Goal: Task Accomplishment & Management: Use online tool/utility

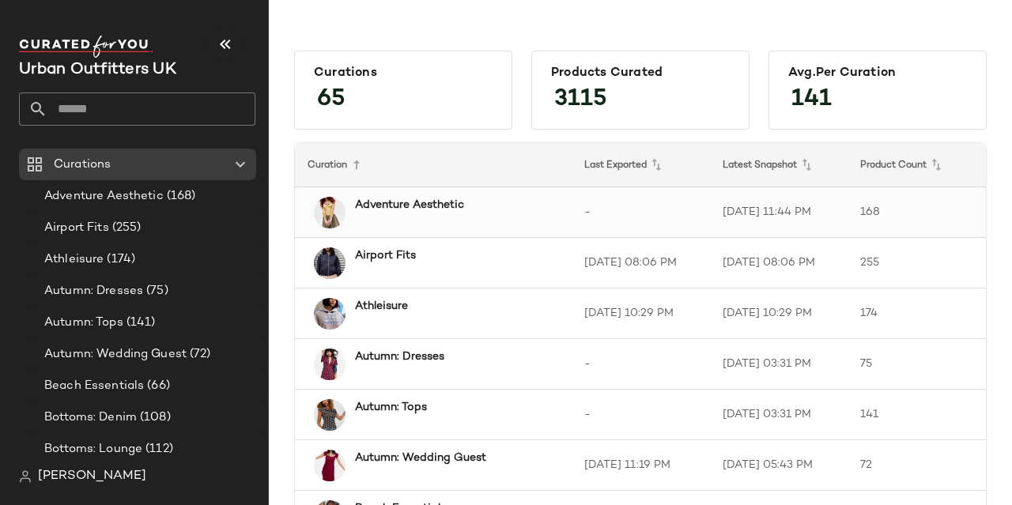
click at [407, 209] on b "Adventure Aesthetic" at bounding box center [409, 205] width 109 height 17
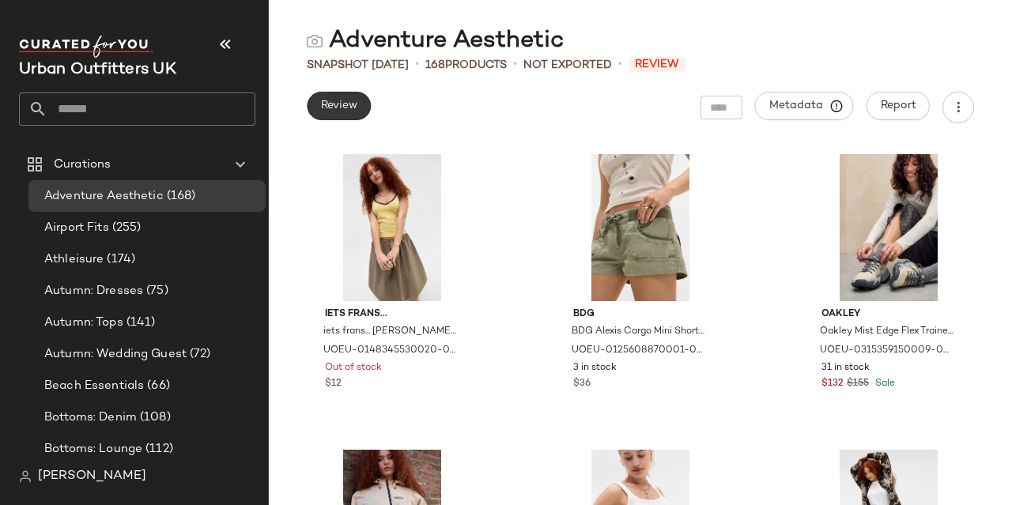
click at [337, 102] on span "Review" at bounding box center [338, 106] width 37 height 13
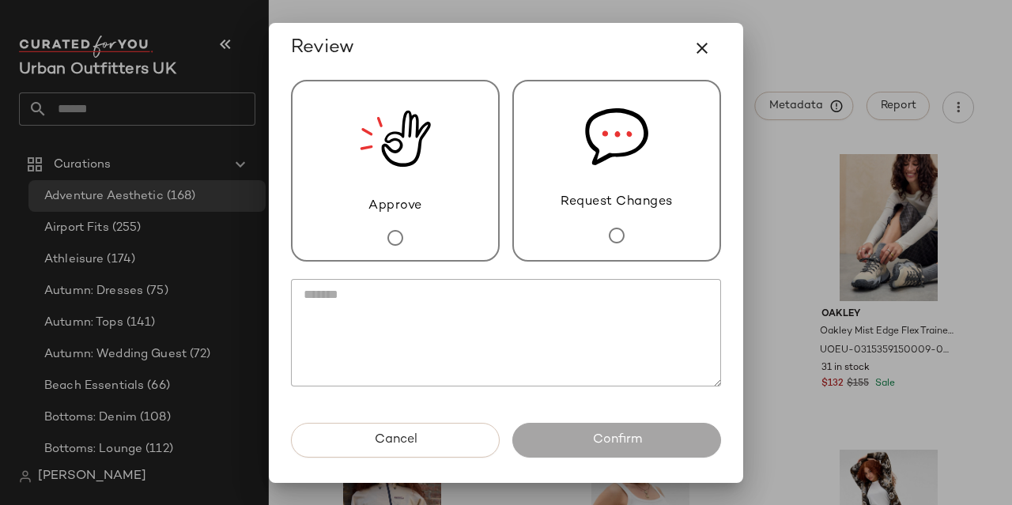
click at [590, 211] on div "Request Changes" at bounding box center [616, 171] width 209 height 182
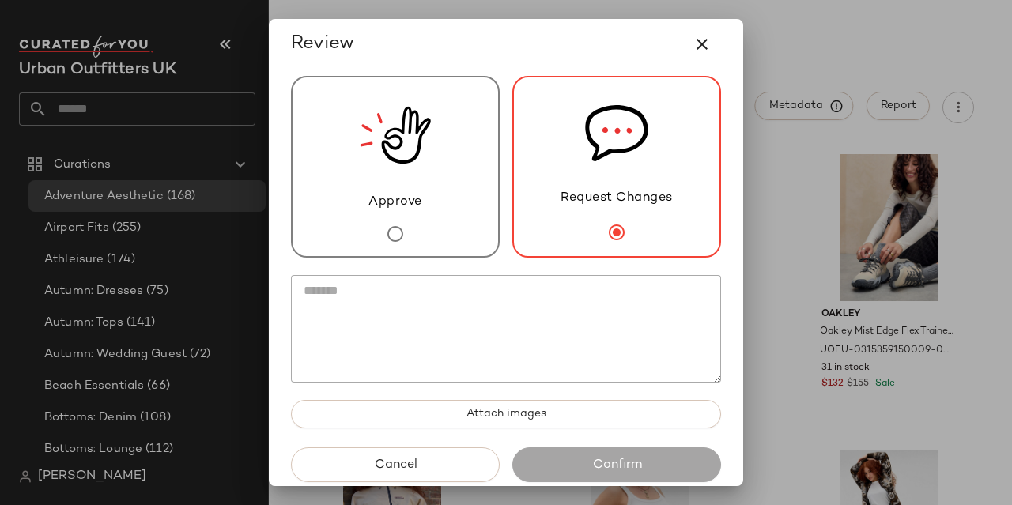
click at [564, 334] on textarea at bounding box center [506, 329] width 430 height 108
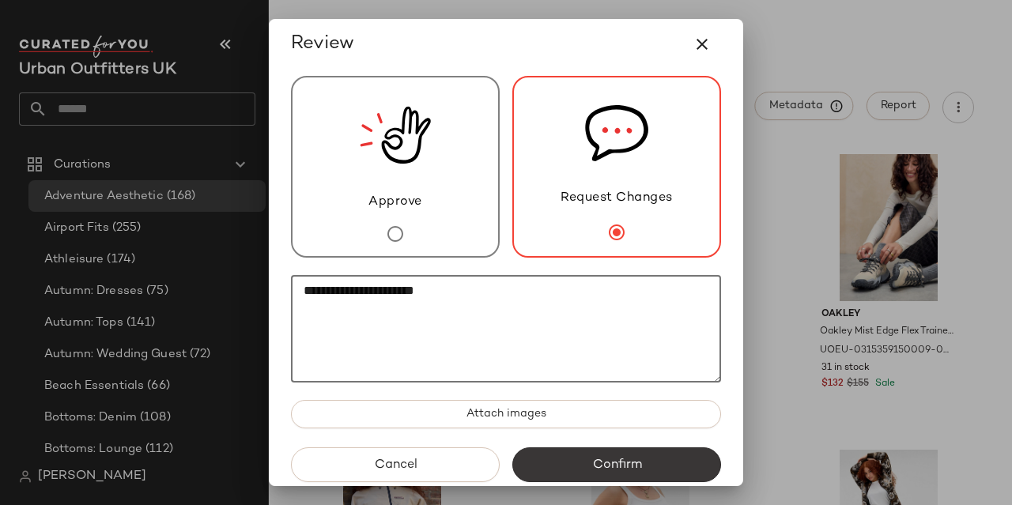
type textarea "**********"
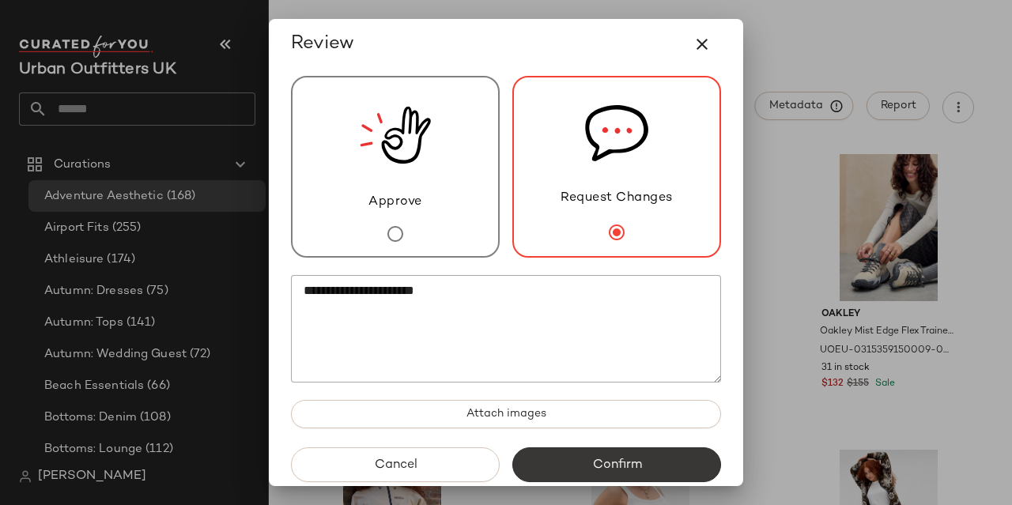
click at [568, 469] on button "Confirm" at bounding box center [616, 464] width 209 height 35
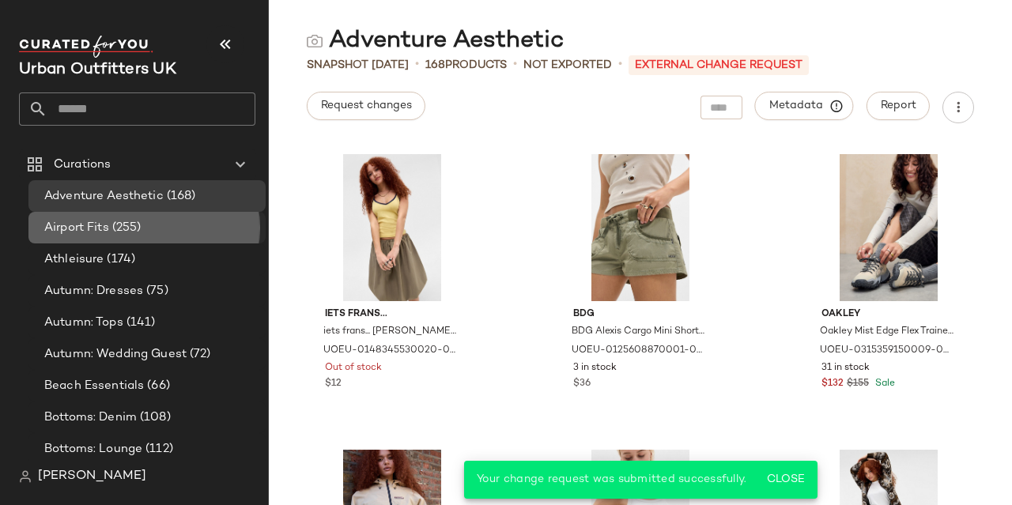
click at [124, 228] on span "(255)" at bounding box center [125, 228] width 32 height 18
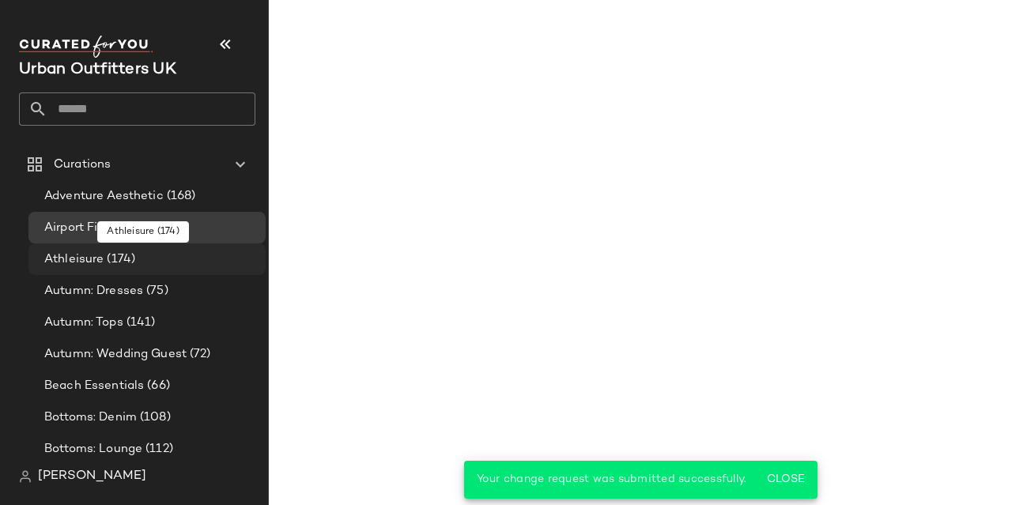
scroll to position [41, 0]
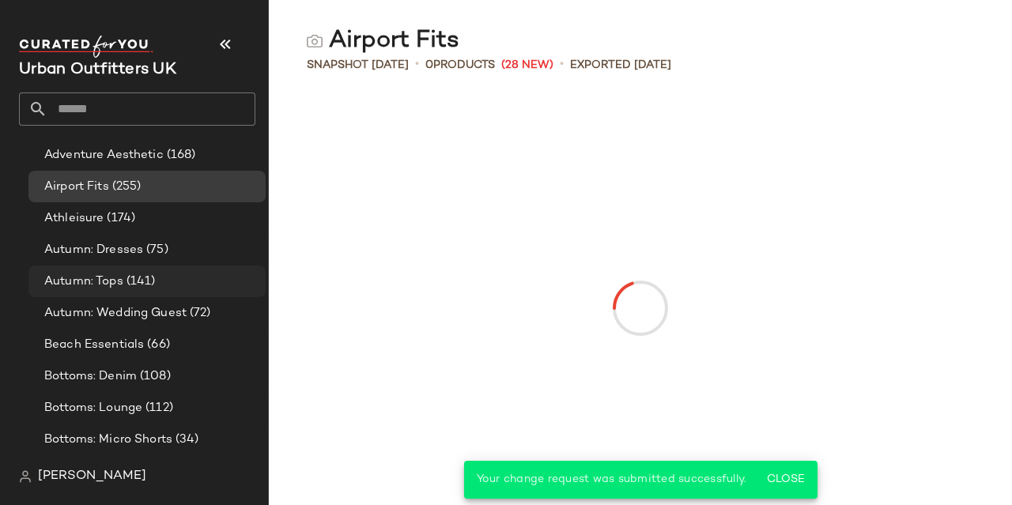
click at [158, 284] on div "Autumn: Tops (141)" at bounding box center [150, 282] width 220 height 18
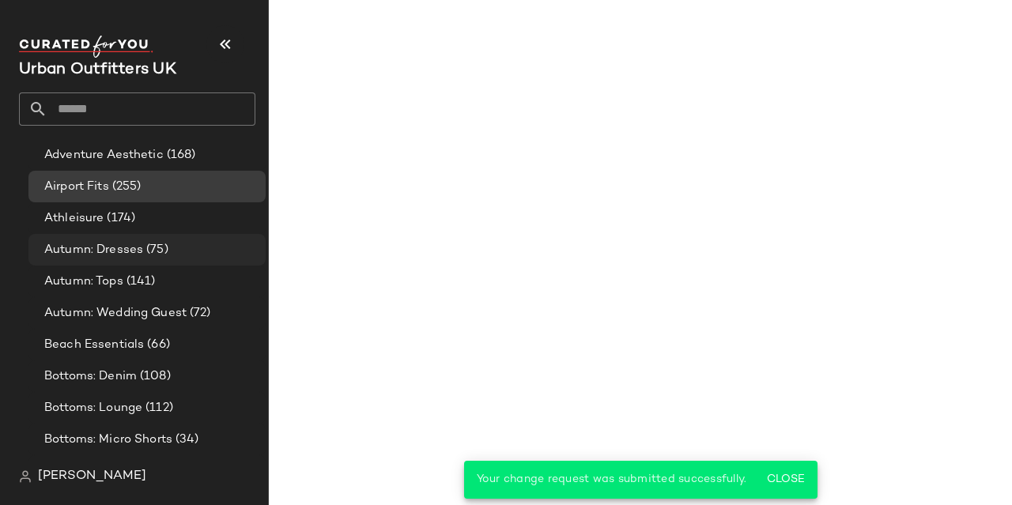
click at [136, 241] on span "Autumn: Dresses" at bounding box center [93, 250] width 99 height 18
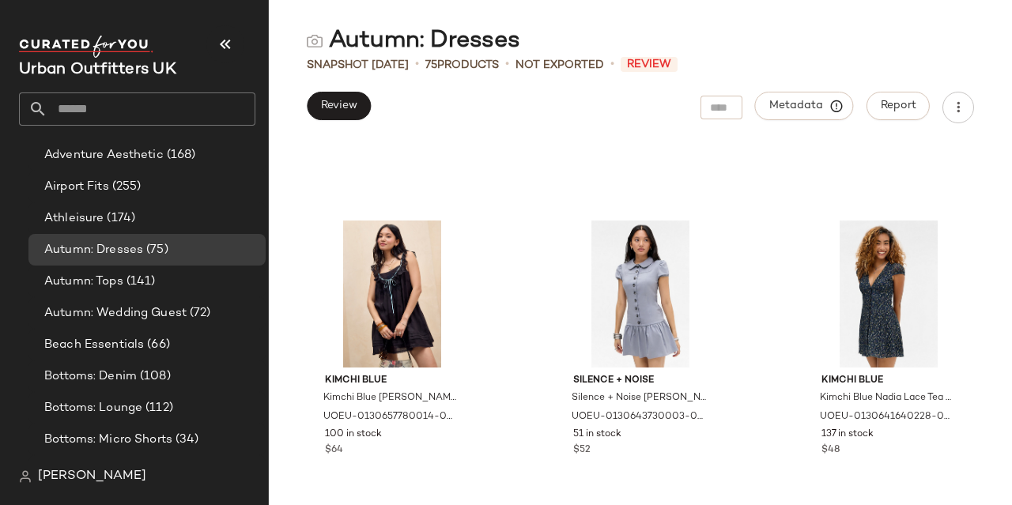
scroll to position [2314, 0]
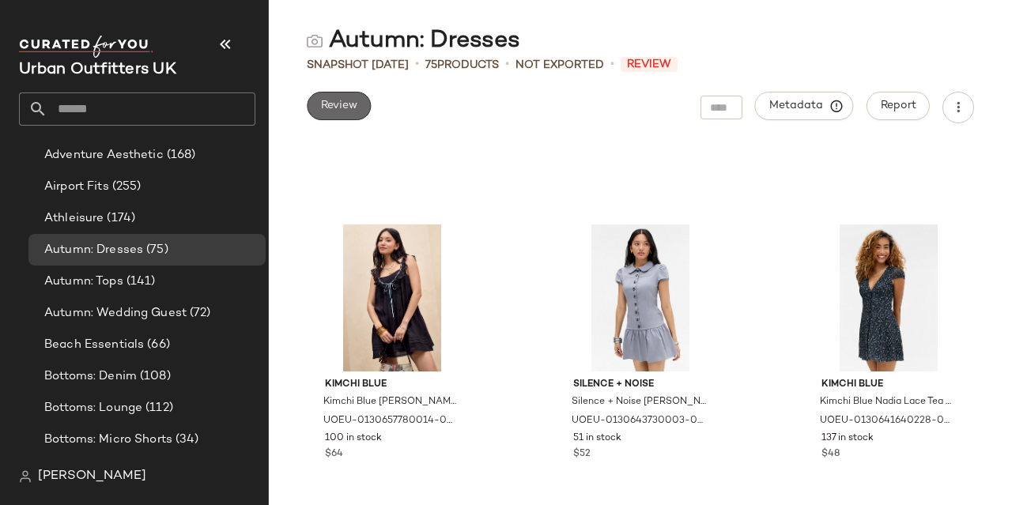
click at [353, 116] on button "Review" at bounding box center [339, 106] width 64 height 28
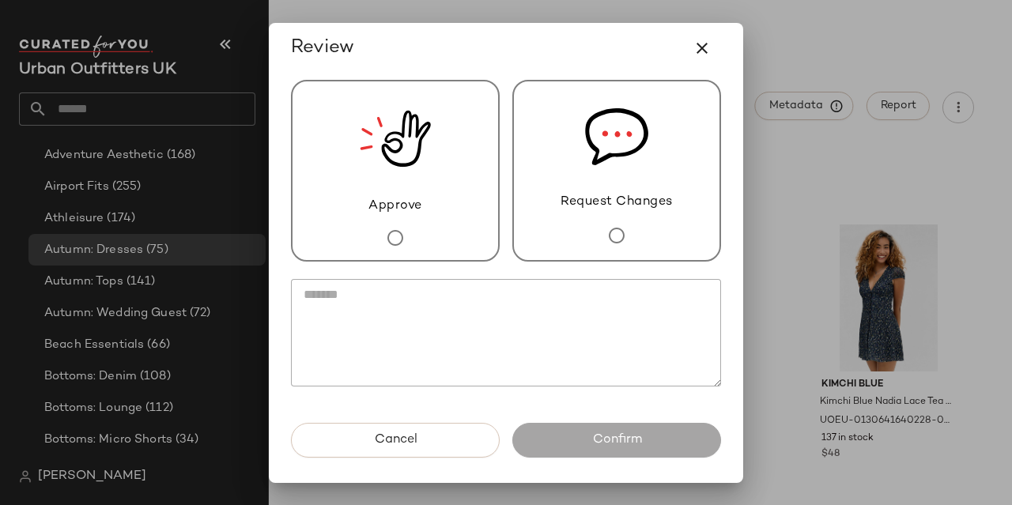
click at [353, 116] on div at bounding box center [506, 252] width 1012 height 505
click at [463, 189] on div "Approve" at bounding box center [395, 171] width 209 height 182
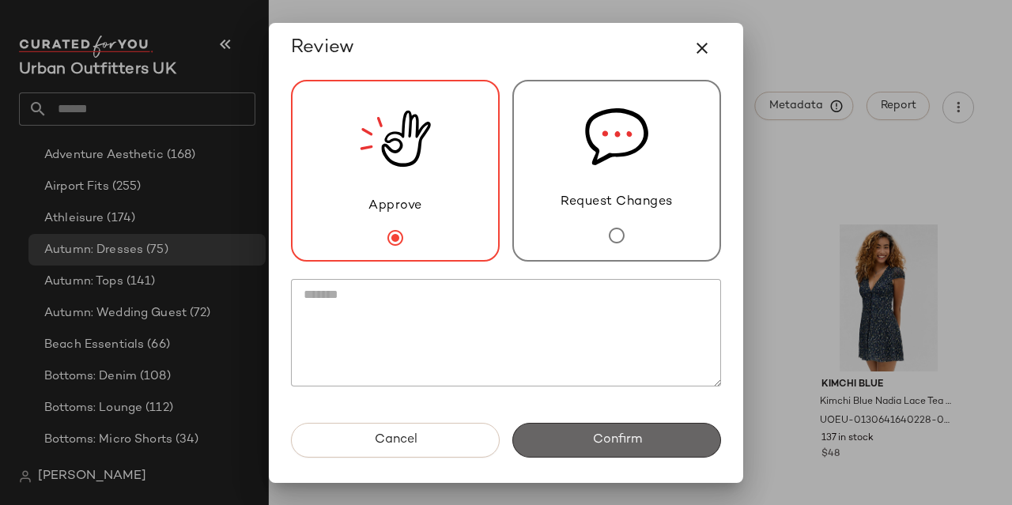
click at [594, 451] on button "Confirm" at bounding box center [616, 440] width 209 height 35
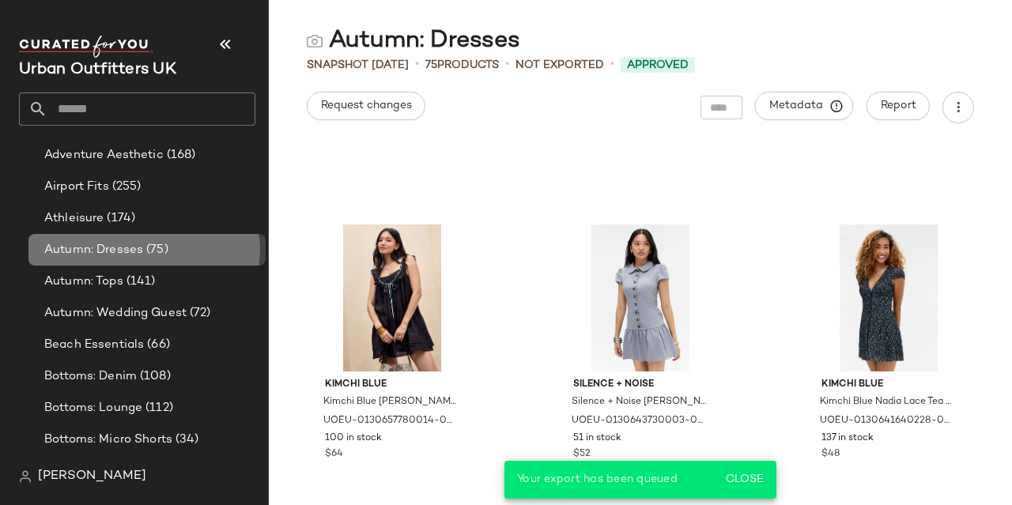
click at [120, 263] on div "Autumn: Dresses (75)" at bounding box center [146, 250] width 237 height 32
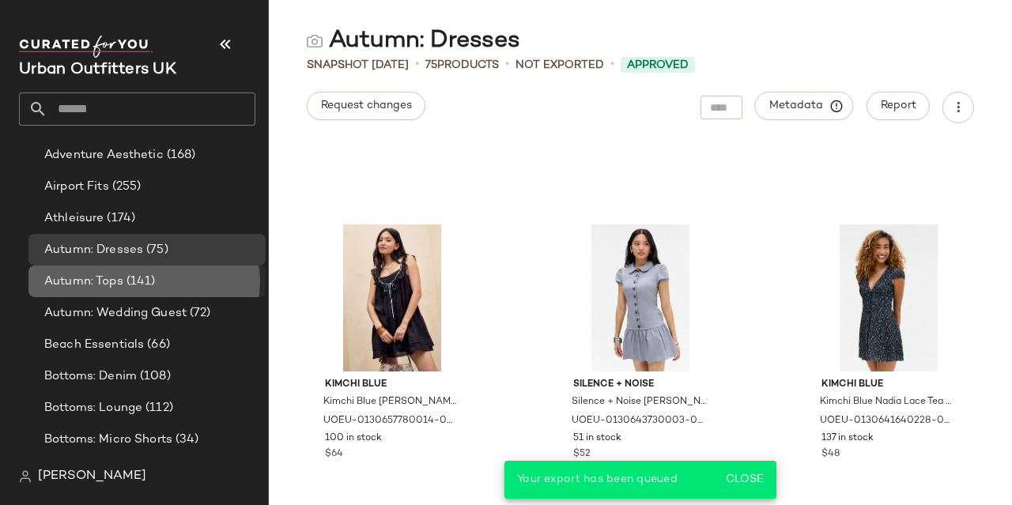
click at [147, 284] on span "(141)" at bounding box center [139, 282] width 32 height 18
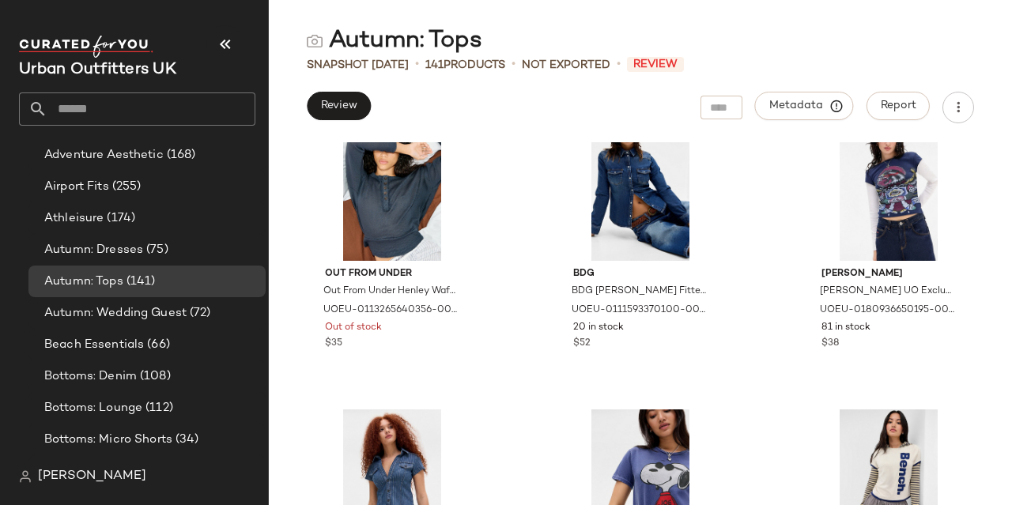
scroll to position [4790, 0]
click at [337, 109] on span "Review" at bounding box center [338, 106] width 37 height 13
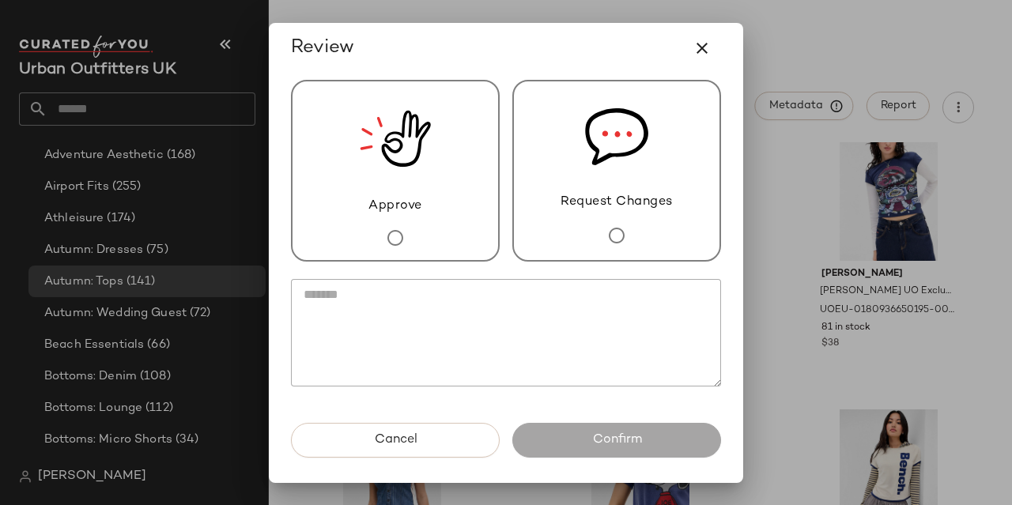
click at [372, 177] on img at bounding box center [395, 138] width 71 height 115
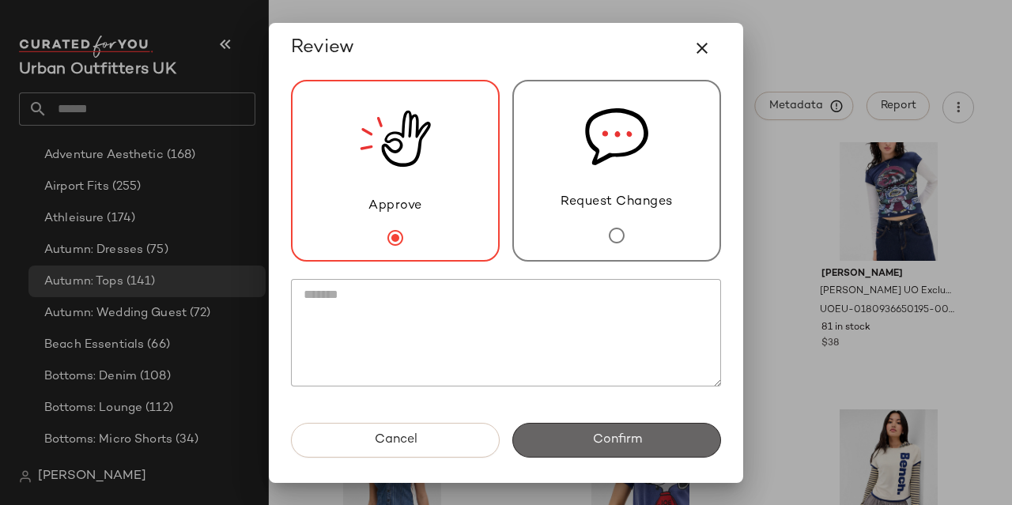
click at [572, 443] on button "Confirm" at bounding box center [616, 440] width 209 height 35
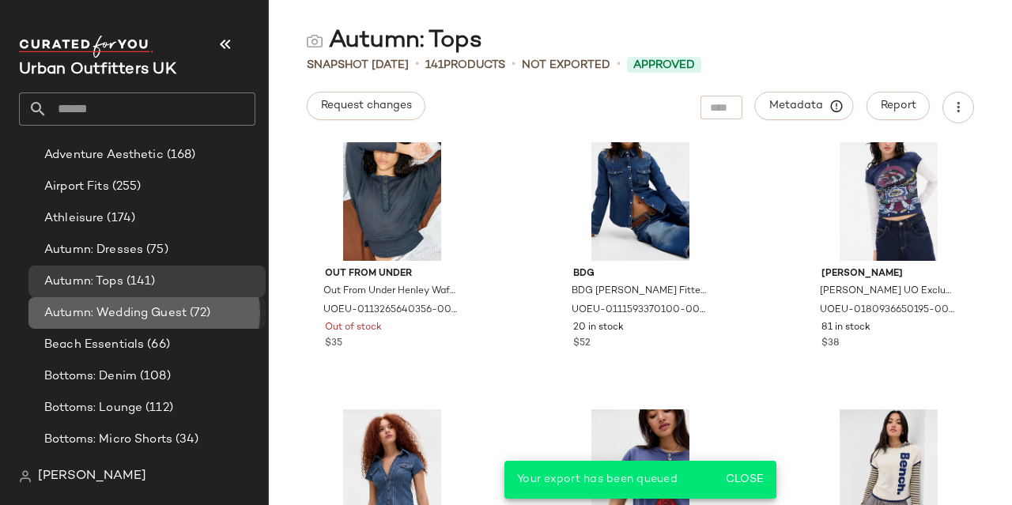
click at [112, 319] on span "Autumn: Wedding Guest" at bounding box center [115, 313] width 142 height 18
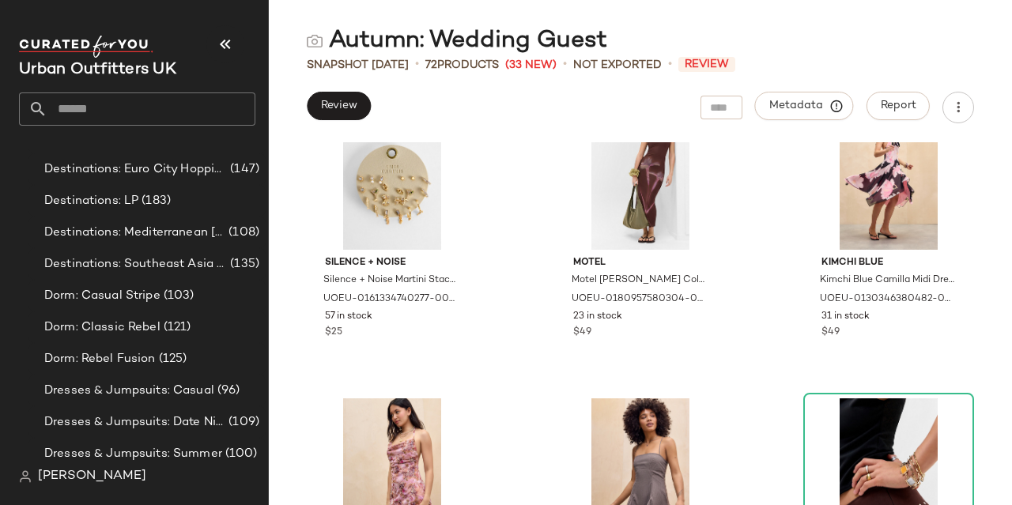
scroll to position [555, 0]
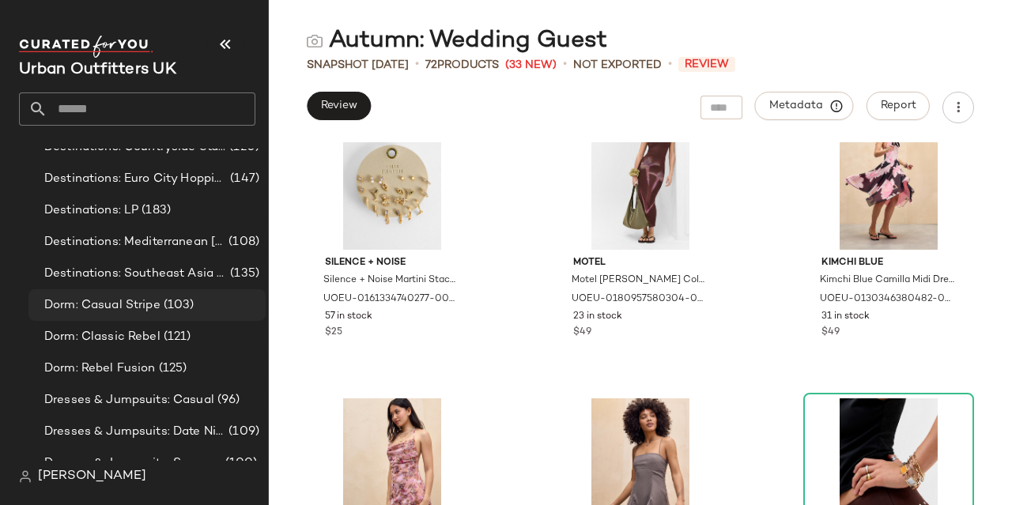
click at [127, 296] on span "Dorm: Casual Stripe" at bounding box center [102, 305] width 116 height 18
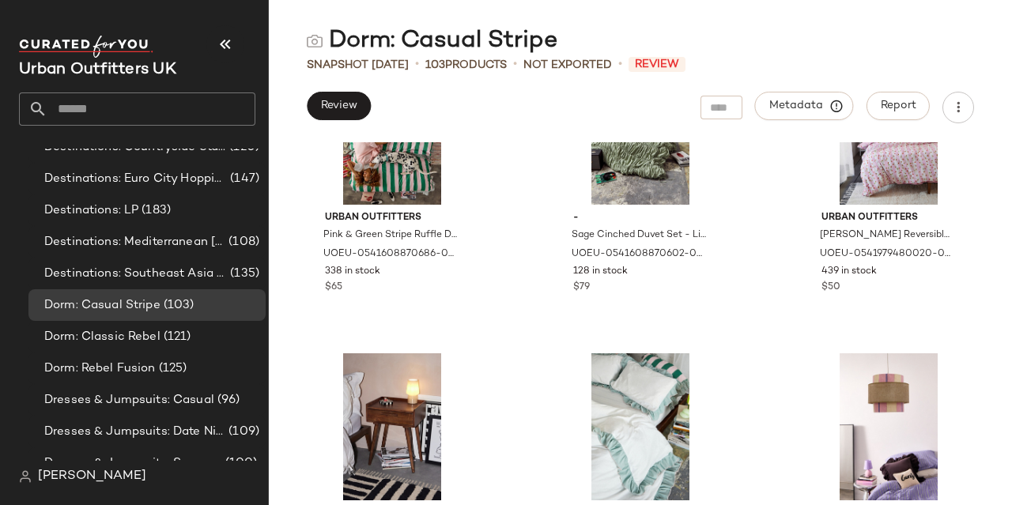
scroll to position [1891, 0]
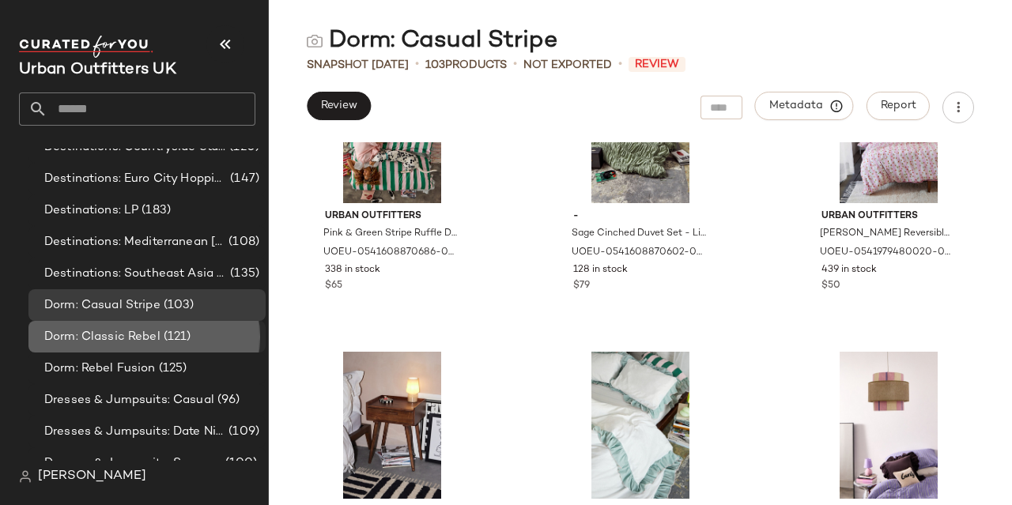
click at [200, 347] on div "Dorm: Classic Rebel (121)" at bounding box center [146, 337] width 237 height 32
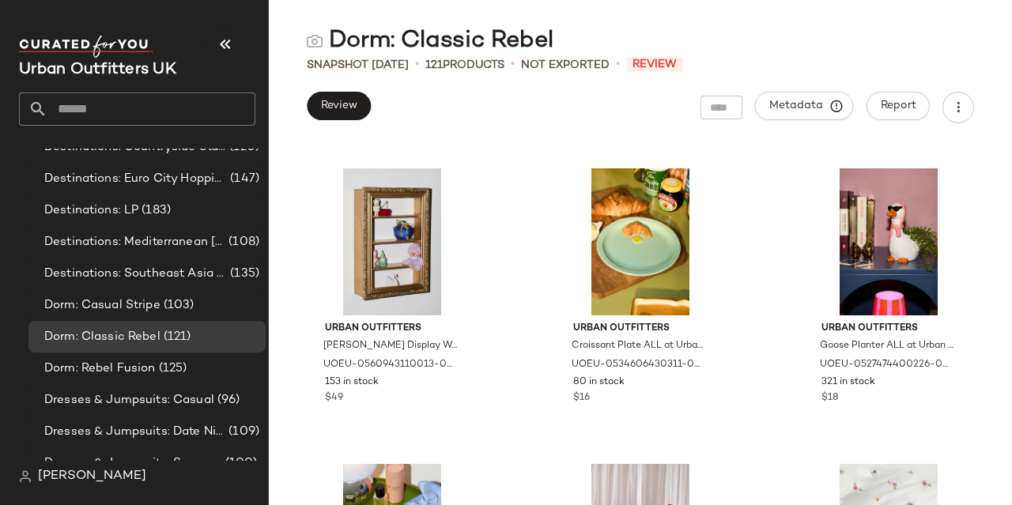
scroll to position [1188, 0]
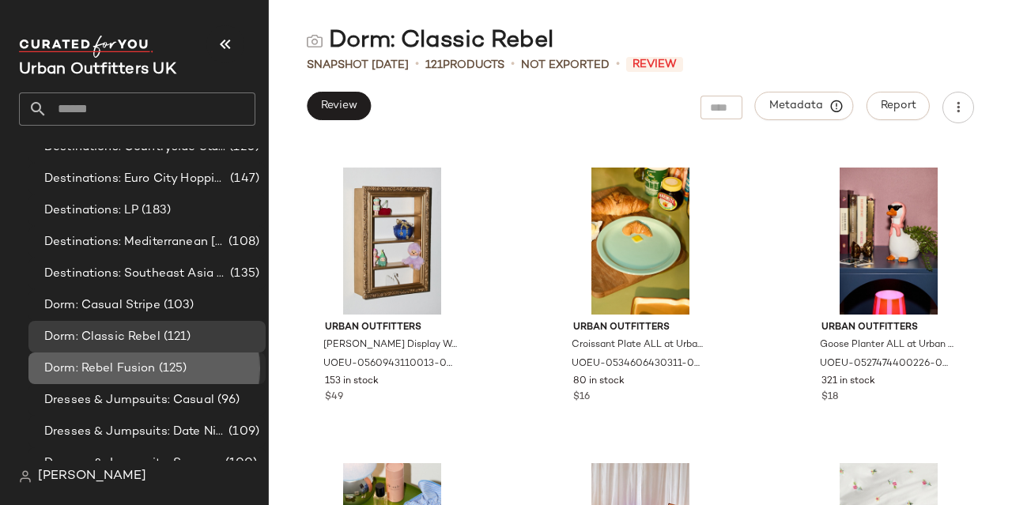
click at [220, 360] on div "Dorm: Rebel Fusion (125)" at bounding box center [150, 369] width 220 height 18
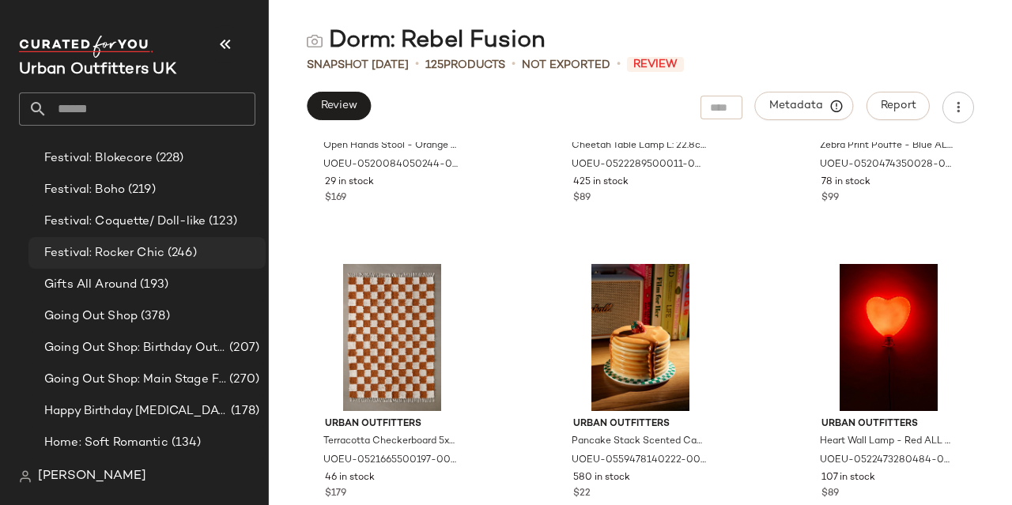
scroll to position [960, 0]
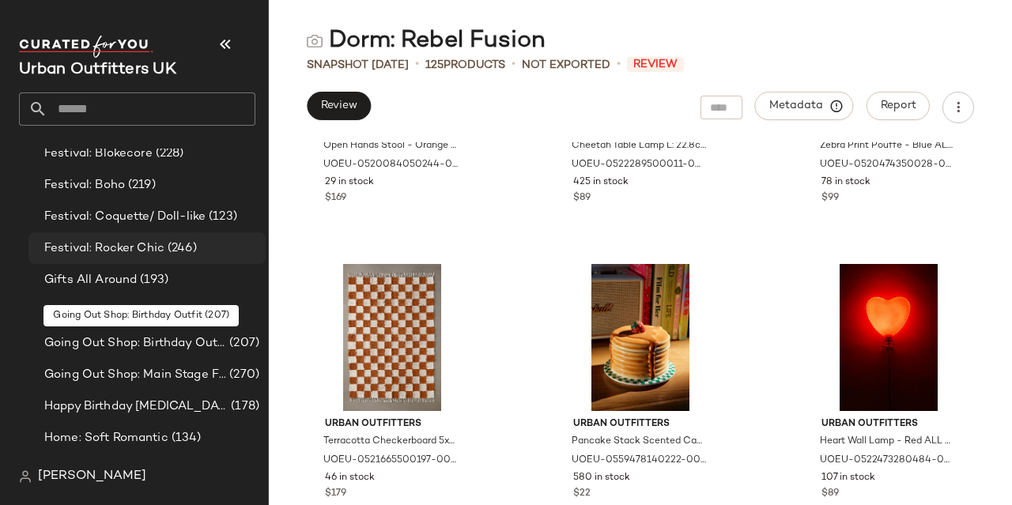
click at [126, 341] on span "Going Out Shop: Birthday Outfit" at bounding box center [135, 343] width 182 height 18
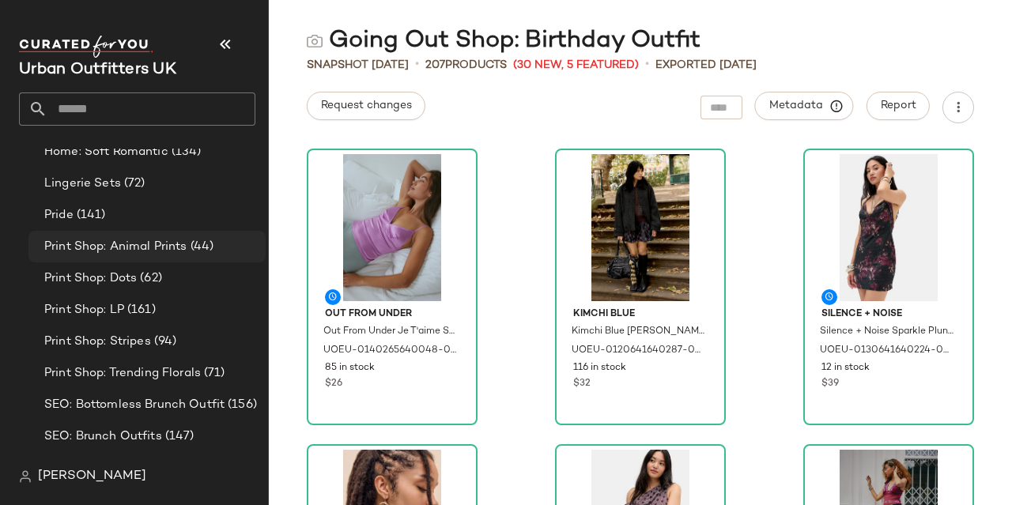
scroll to position [1243, 0]
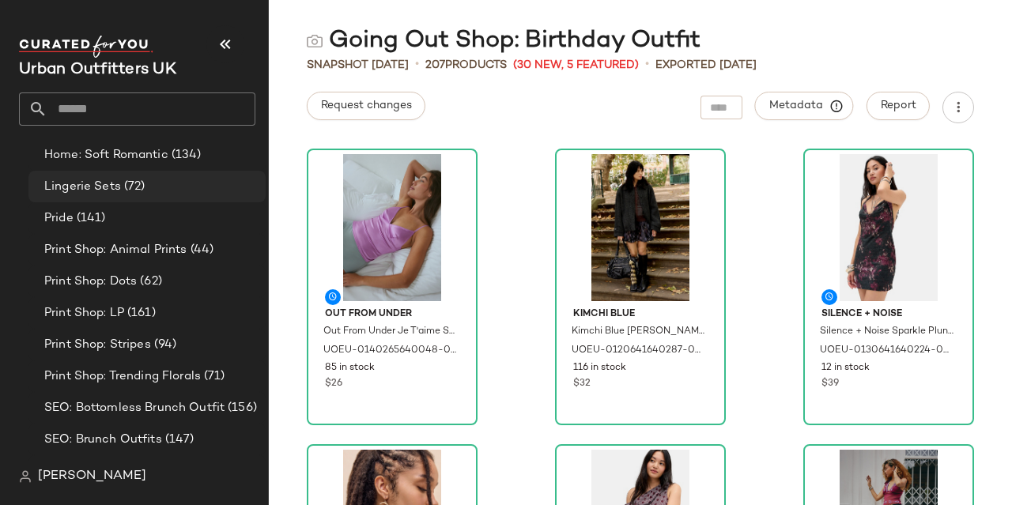
click at [134, 179] on span "(72)" at bounding box center [133, 187] width 25 height 18
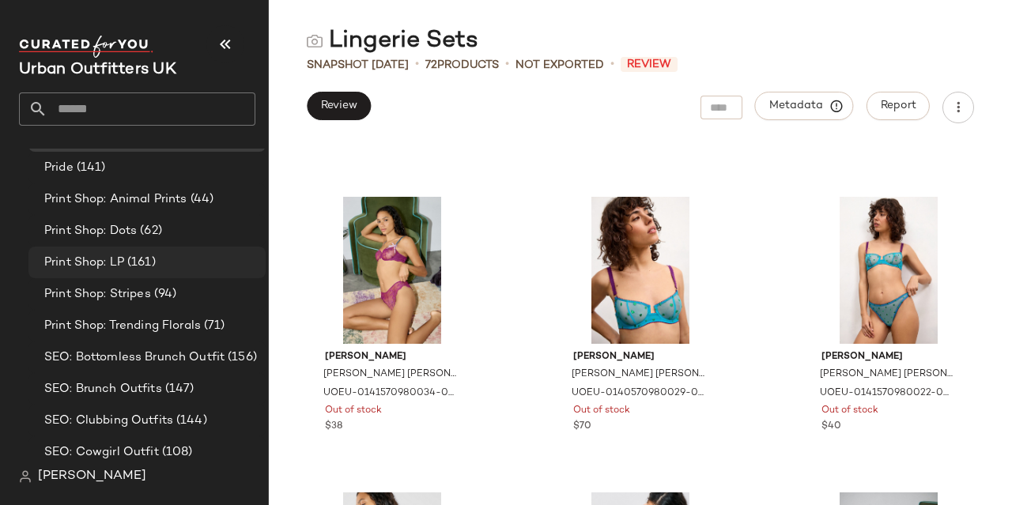
scroll to position [1292, 0]
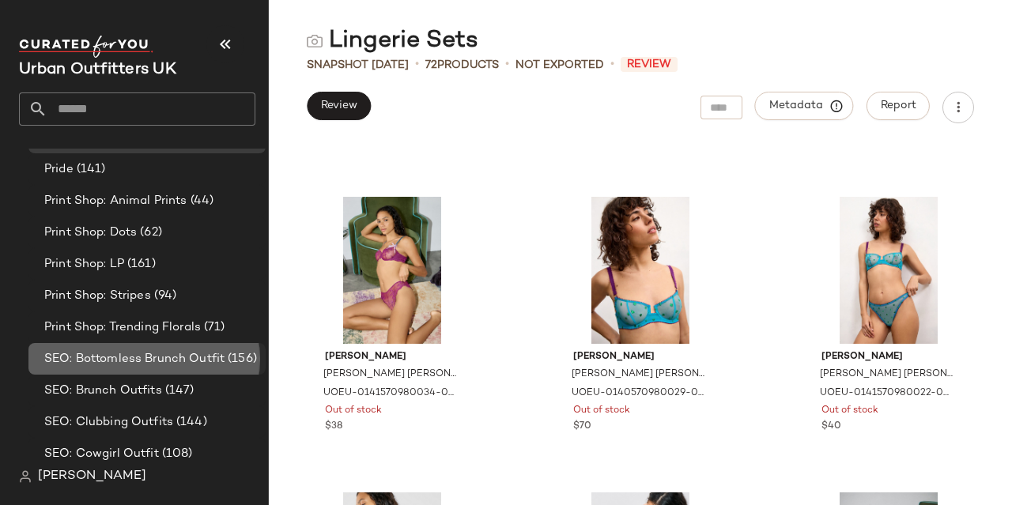
click at [168, 351] on span "SEO: Bottomless Brunch Outfit" at bounding box center [134, 359] width 180 height 18
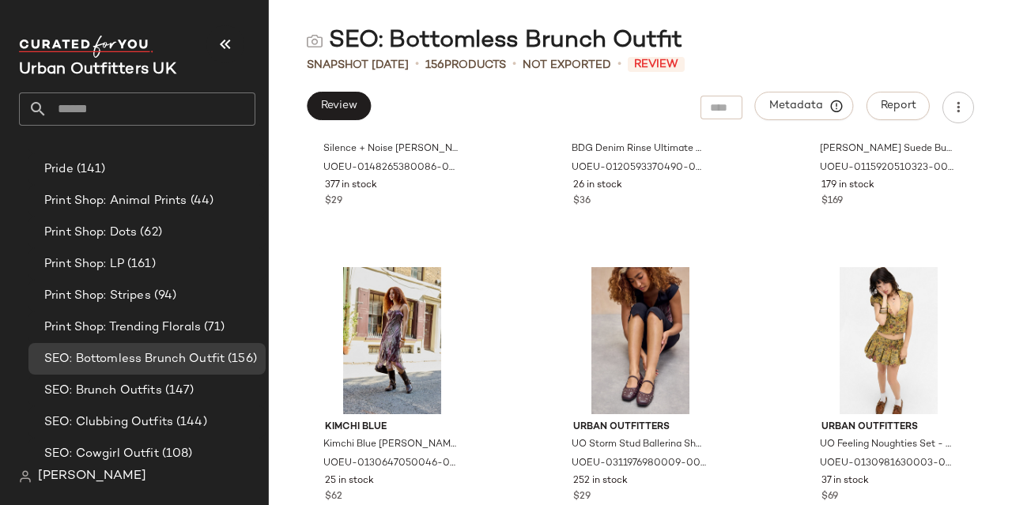
scroll to position [807, 0]
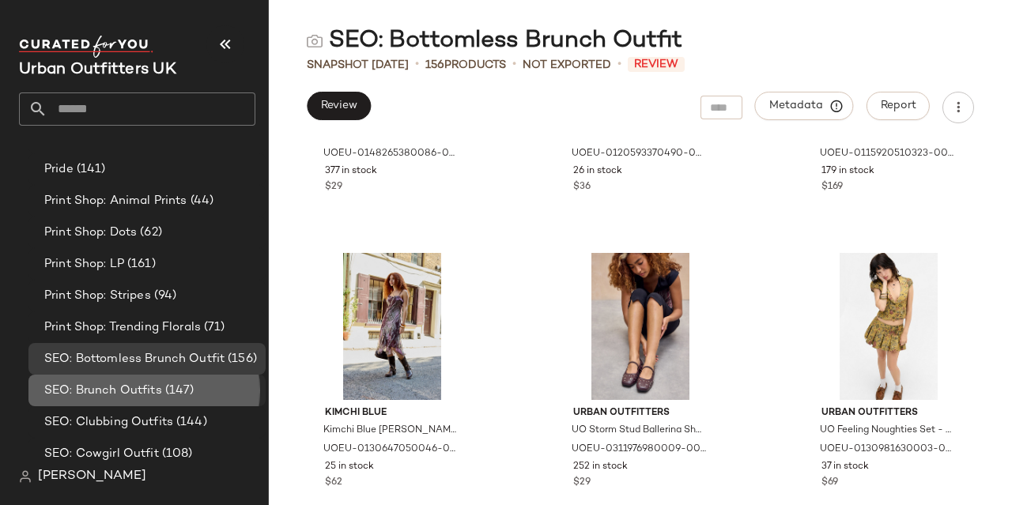
click at [135, 382] on span "SEO: Brunch Outfits" at bounding box center [103, 391] width 118 height 18
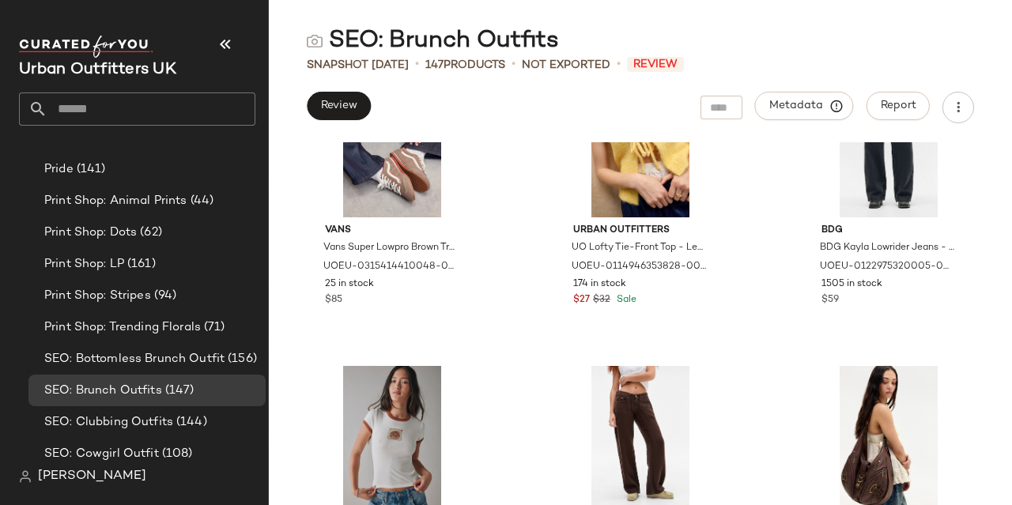
scroll to position [1294, 0]
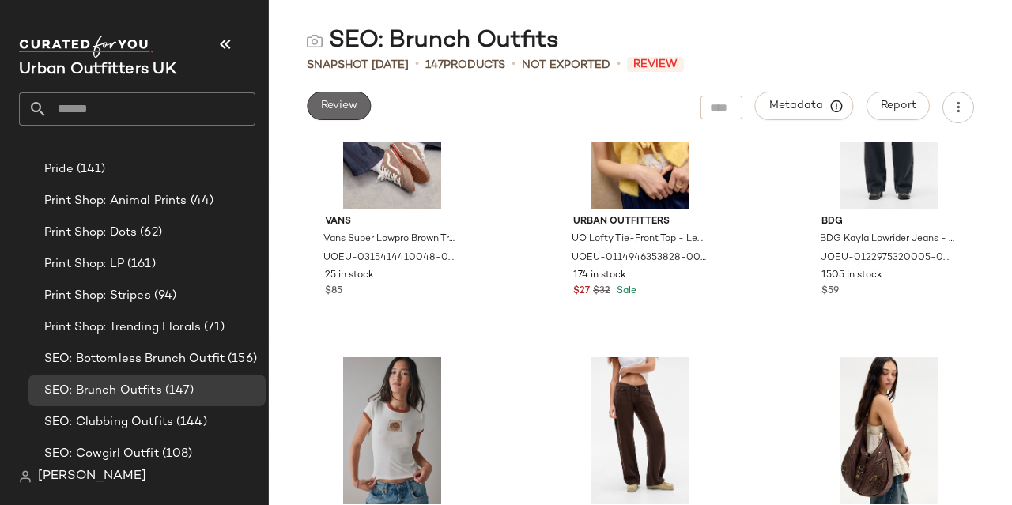
click at [346, 116] on button "Review" at bounding box center [339, 106] width 64 height 28
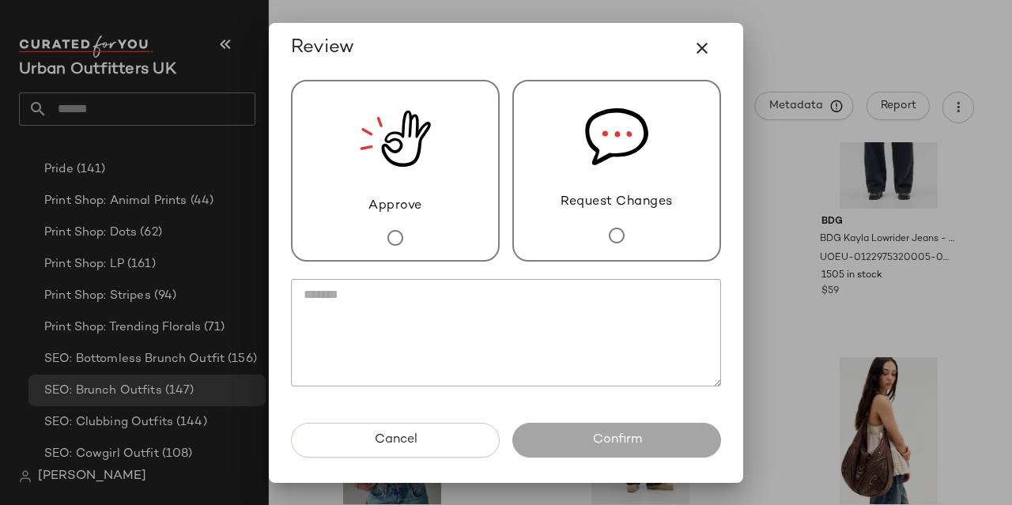
click at [379, 213] on span "Approve" at bounding box center [395, 206] width 54 height 19
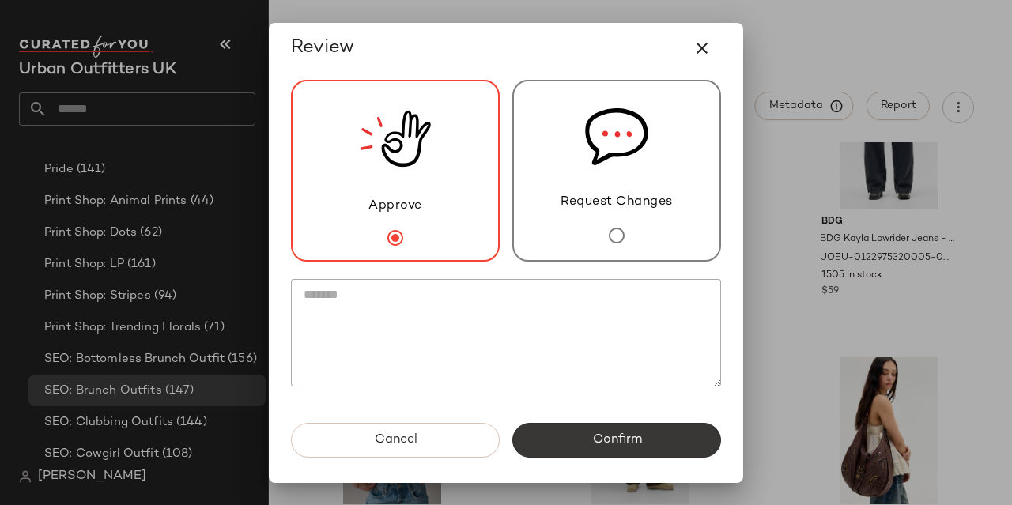
click at [576, 443] on button "Confirm" at bounding box center [616, 440] width 209 height 35
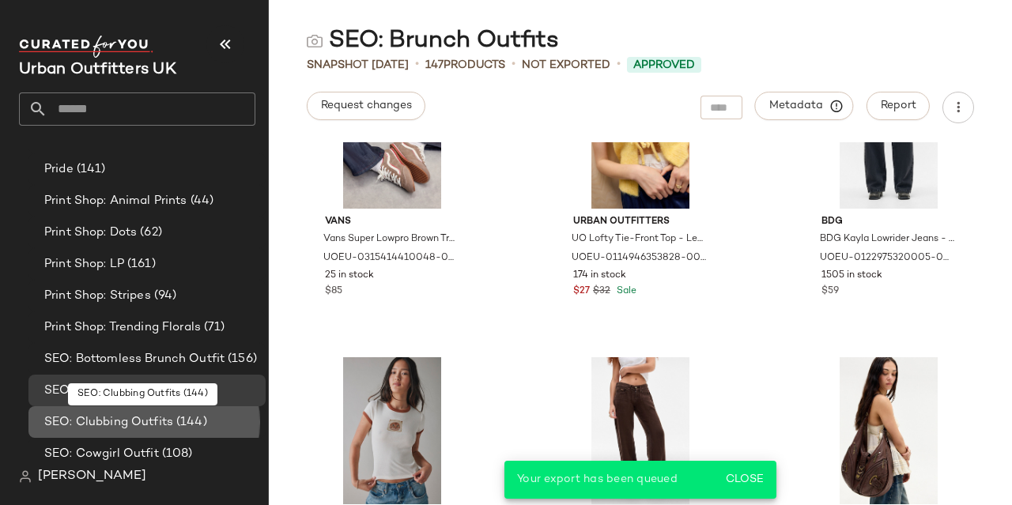
click at [151, 436] on div "SEO: Clubbing Outfits (144)" at bounding box center [146, 422] width 237 height 32
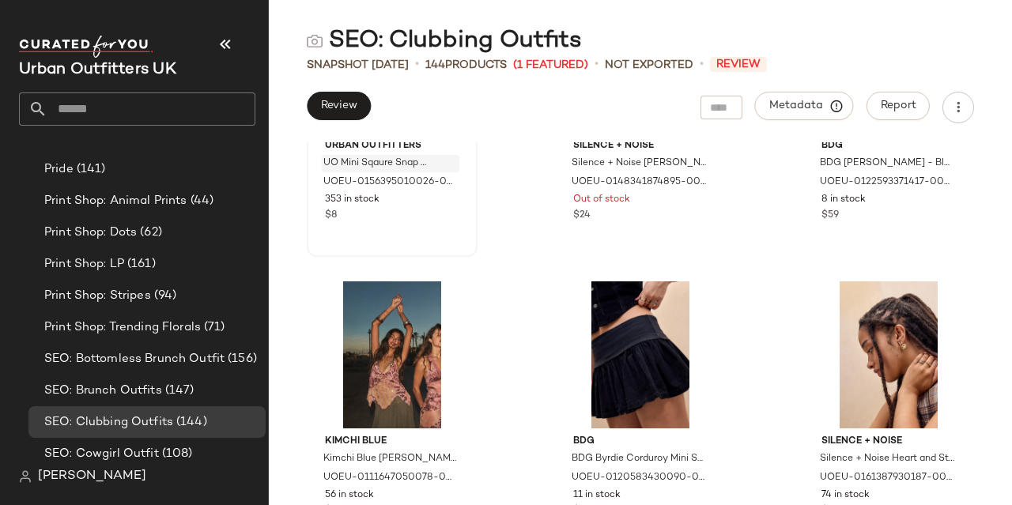
scroll to position [1964, 0]
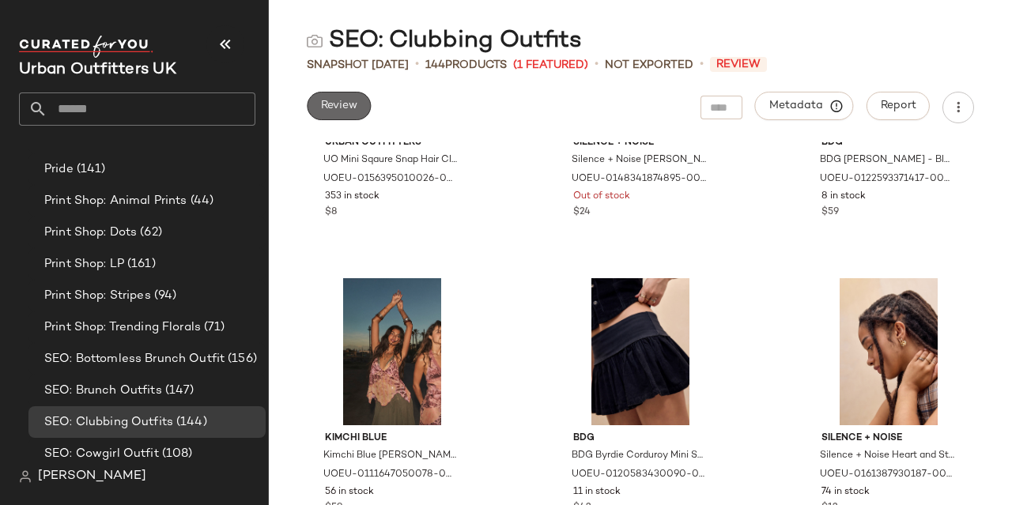
click at [339, 101] on span "Review" at bounding box center [338, 106] width 37 height 13
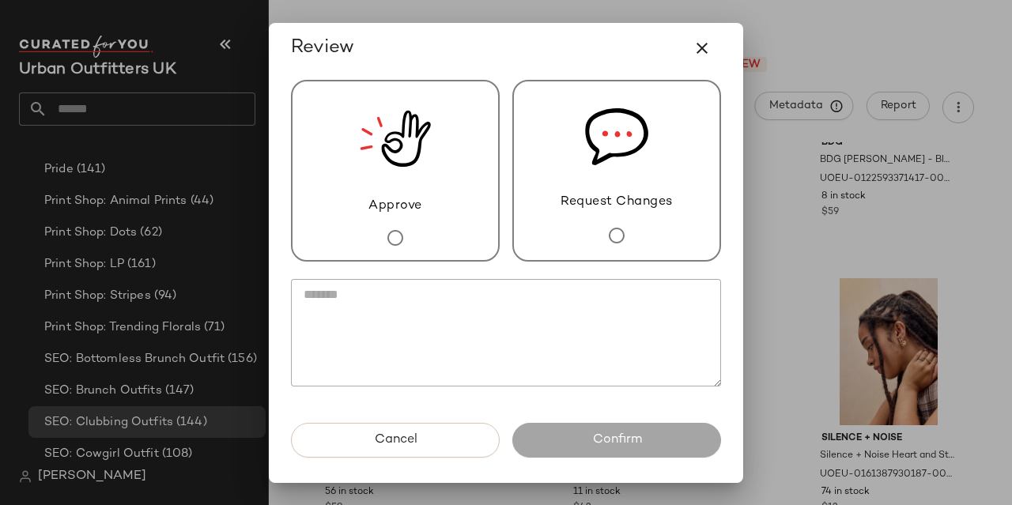
click at [404, 179] on img at bounding box center [395, 138] width 71 height 115
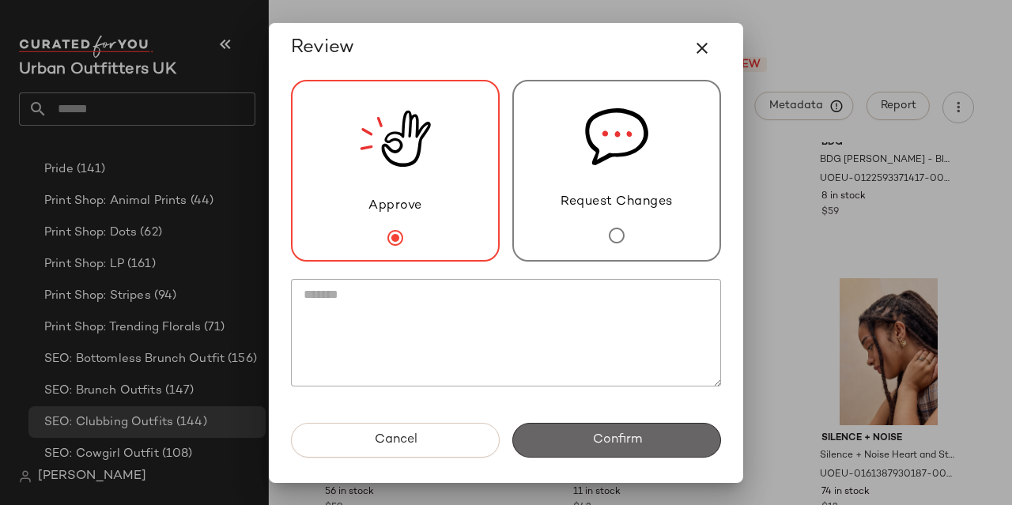
click at [579, 457] on button "Confirm" at bounding box center [616, 440] width 209 height 35
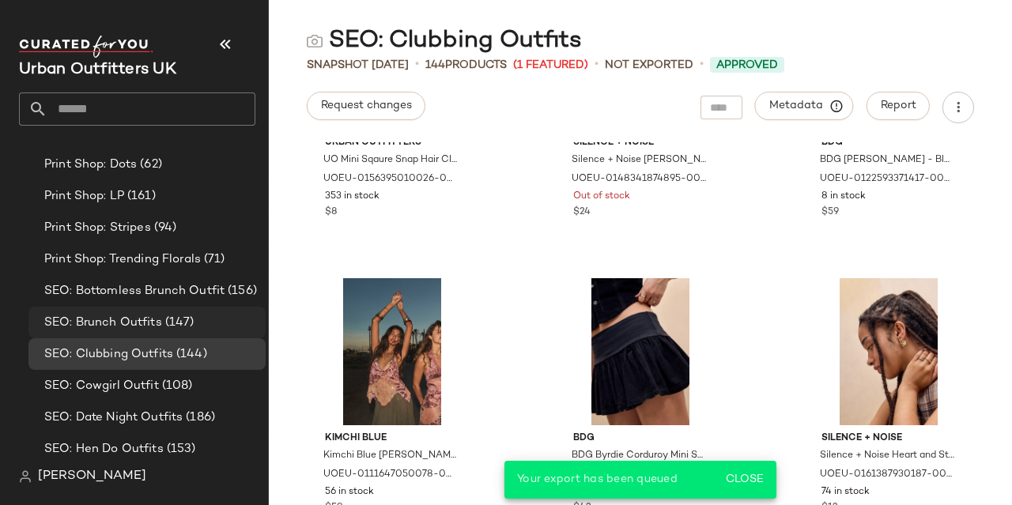
scroll to position [1363, 0]
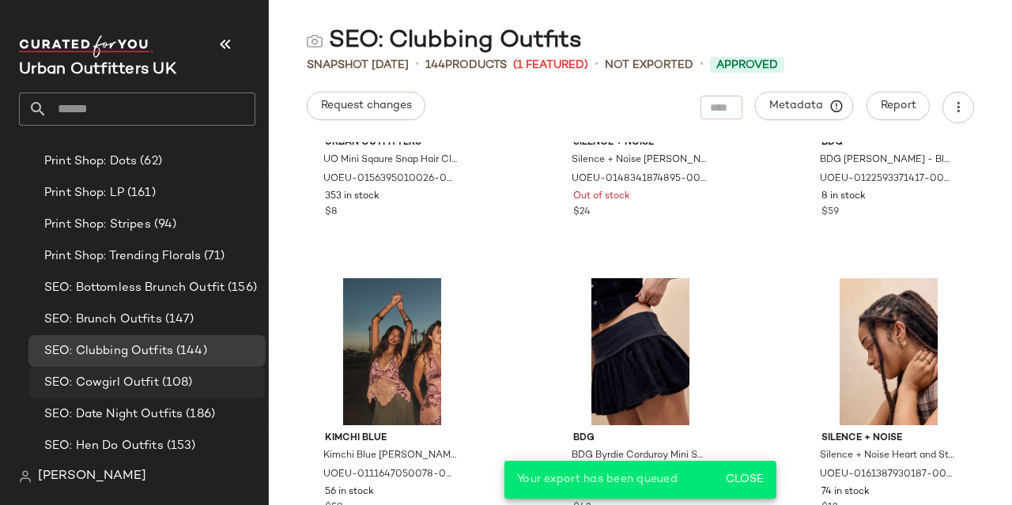
click at [171, 383] on span "(108)" at bounding box center [176, 383] width 34 height 18
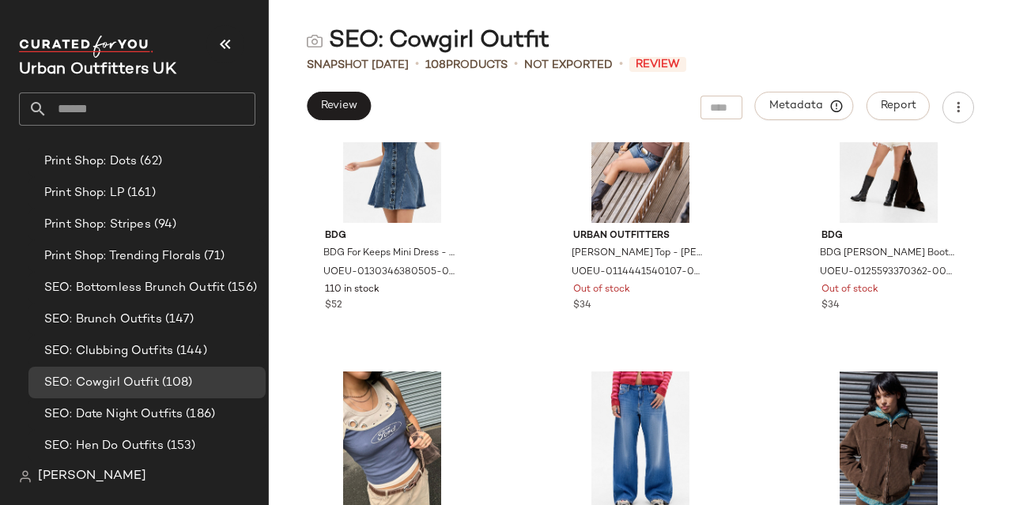
scroll to position [2169, 0]
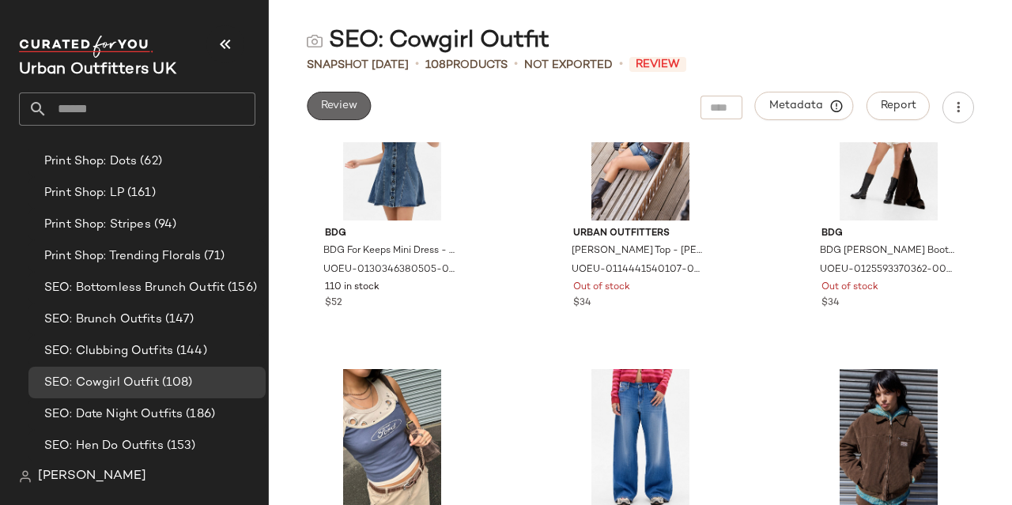
click at [335, 100] on span "Review" at bounding box center [338, 106] width 37 height 13
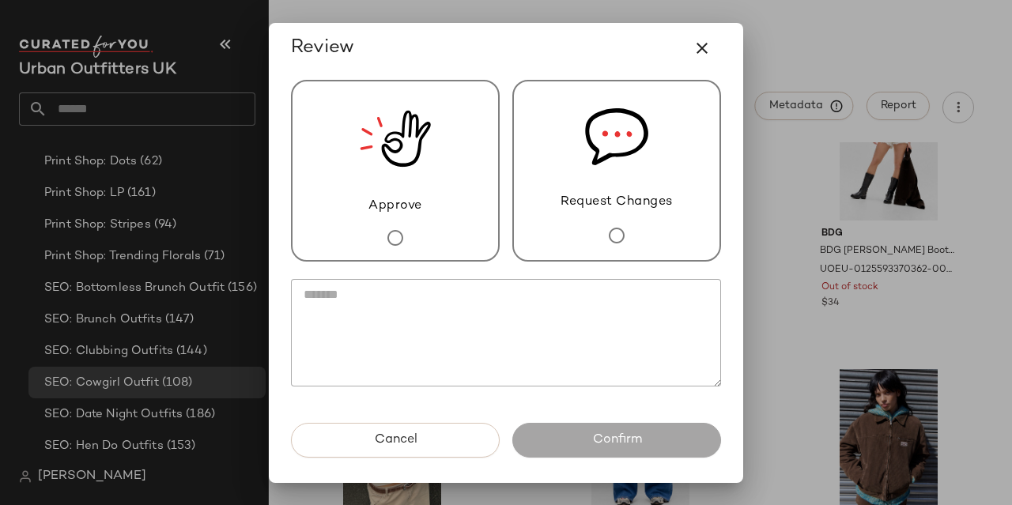
click at [367, 205] on div "Approve" at bounding box center [395, 171] width 209 height 182
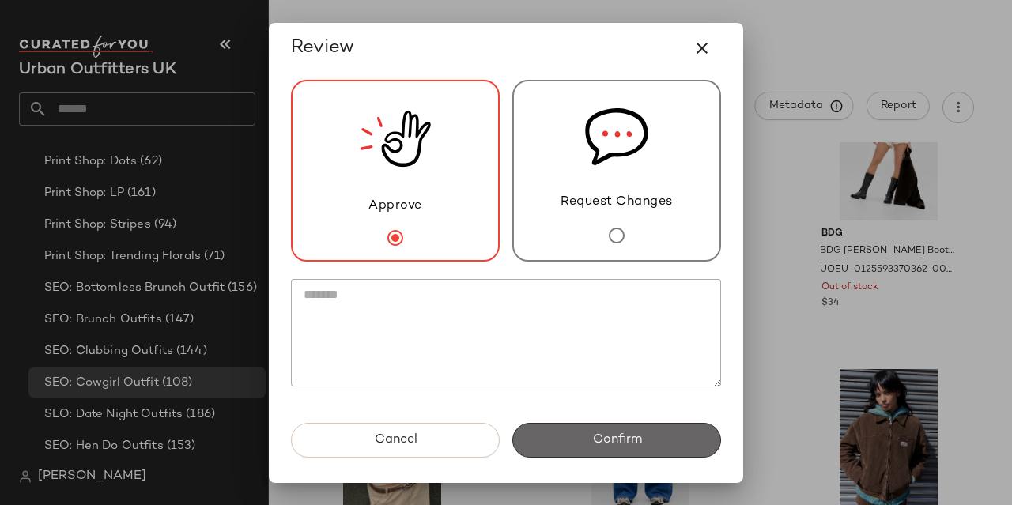
click at [579, 436] on button "Confirm" at bounding box center [616, 440] width 209 height 35
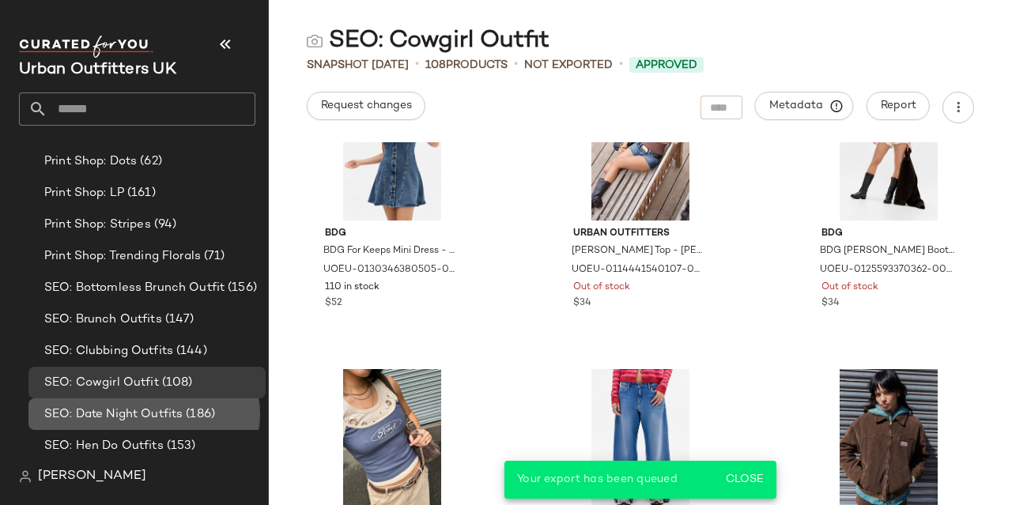
click at [156, 417] on span "SEO: Date Night Outfits" at bounding box center [113, 415] width 138 height 18
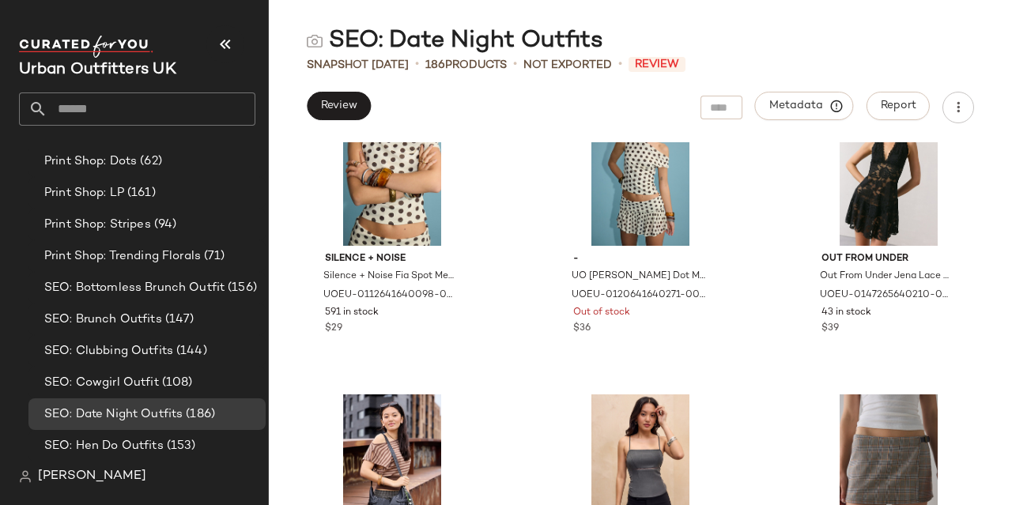
scroll to position [679, 0]
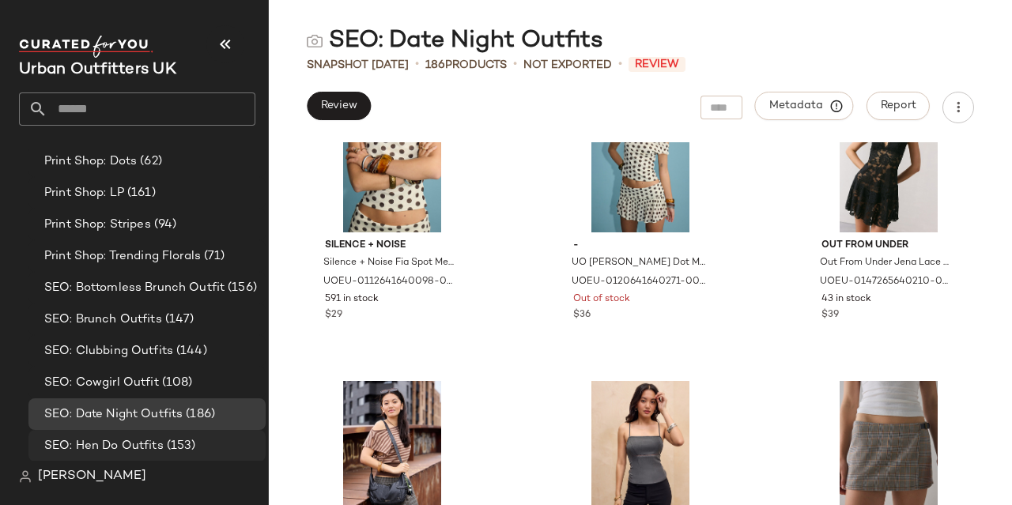
click at [111, 451] on span "SEO: Hen Do Outfits" at bounding box center [103, 446] width 119 height 18
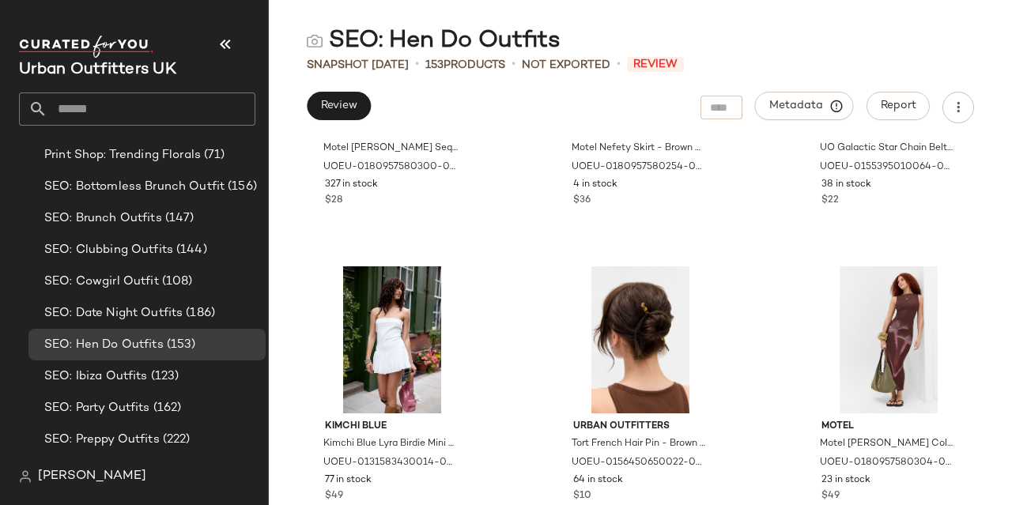
scroll to position [3163, 0]
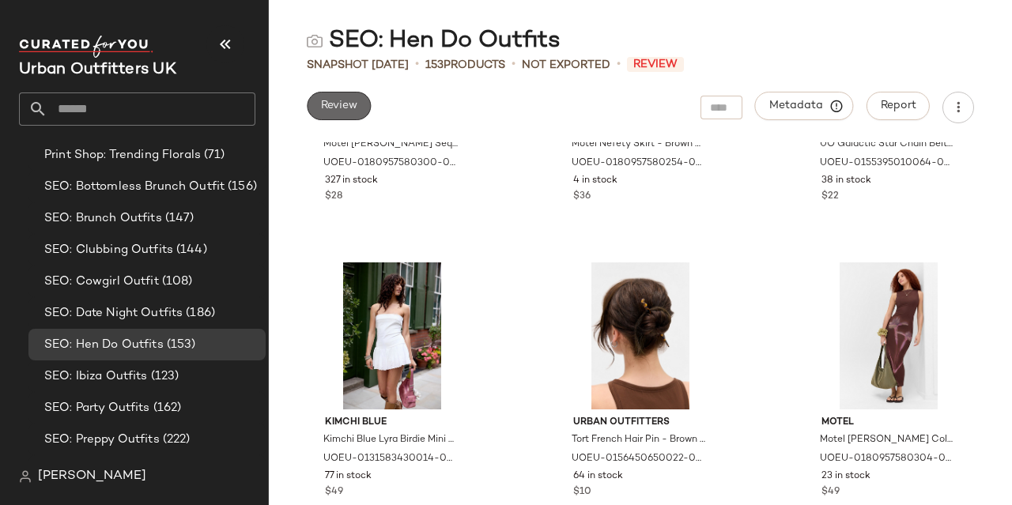
click at [330, 102] on span "Review" at bounding box center [338, 106] width 37 height 13
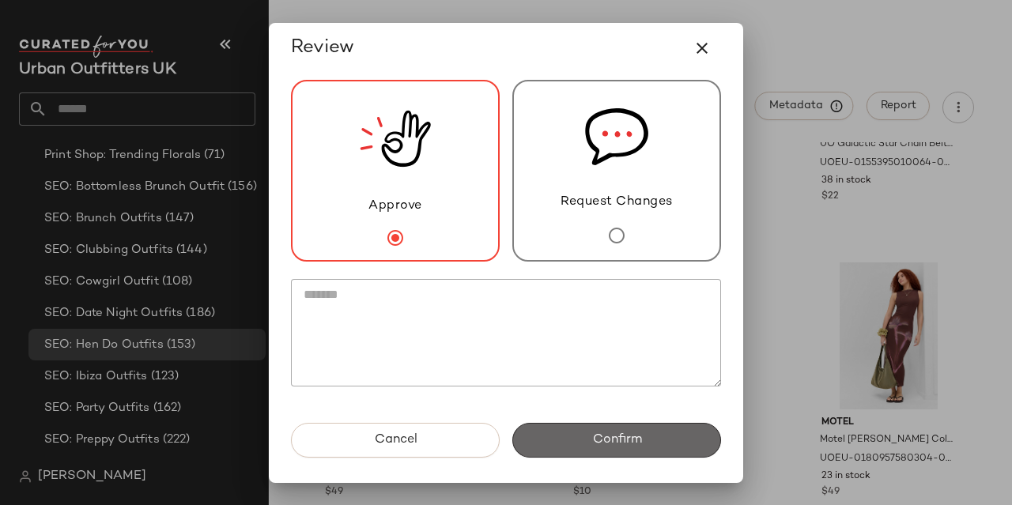
click at [545, 440] on button "Confirm" at bounding box center [616, 440] width 209 height 35
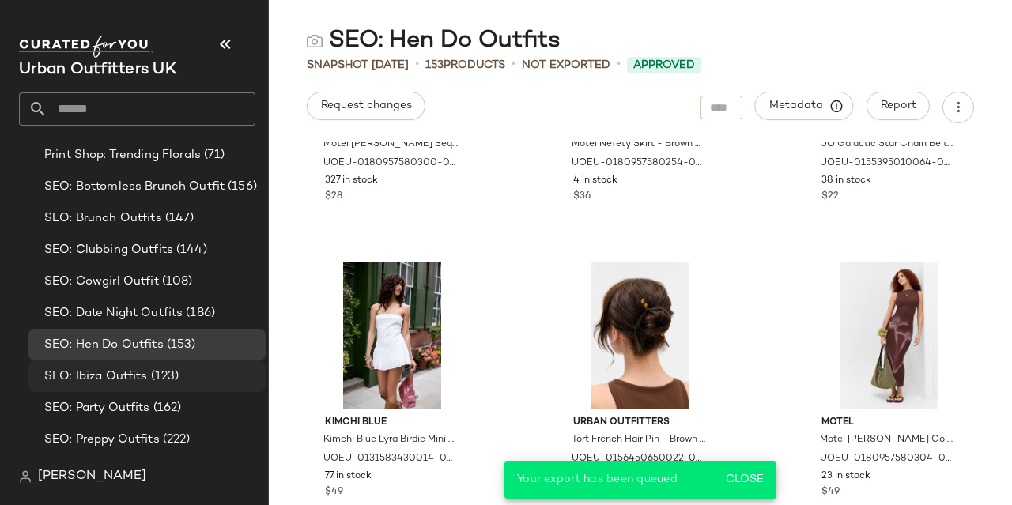
click at [119, 379] on span "SEO: Ibiza Outfits" at bounding box center [96, 377] width 104 height 18
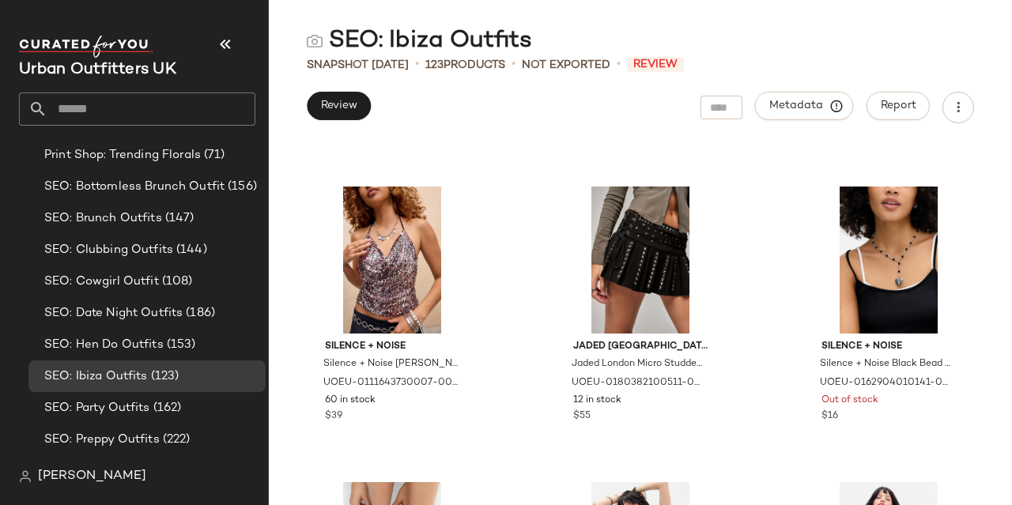
scroll to position [2359, 0]
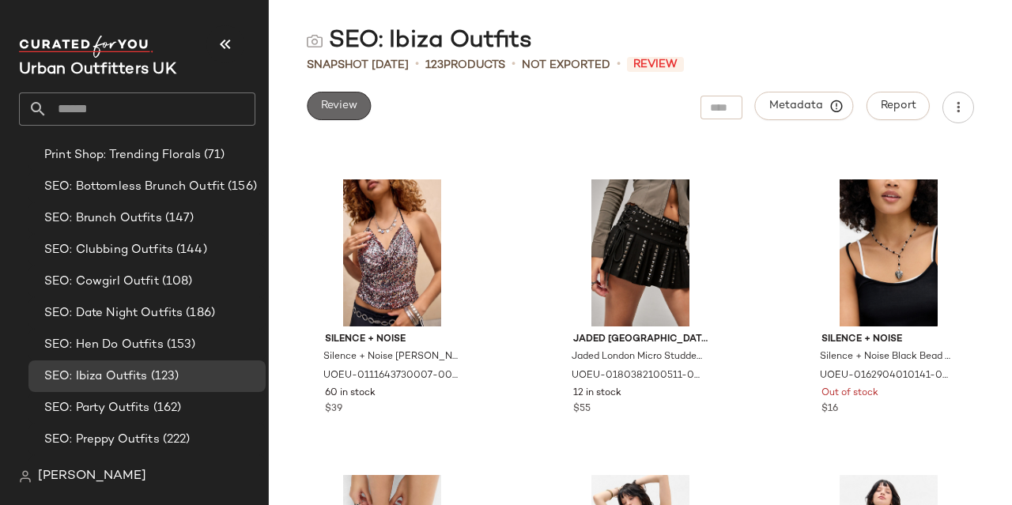
click at [332, 109] on span "Review" at bounding box center [338, 106] width 37 height 13
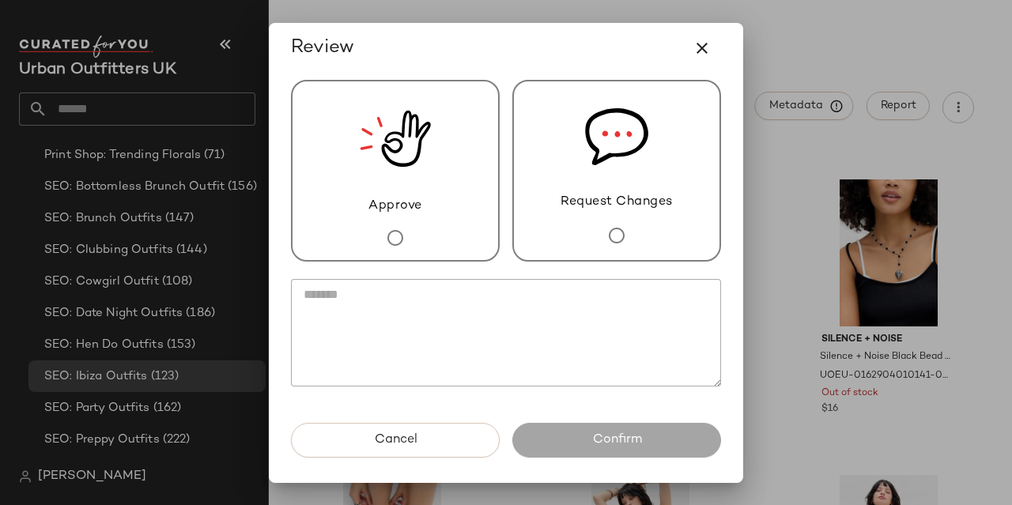
click at [395, 192] on img at bounding box center [395, 138] width 71 height 115
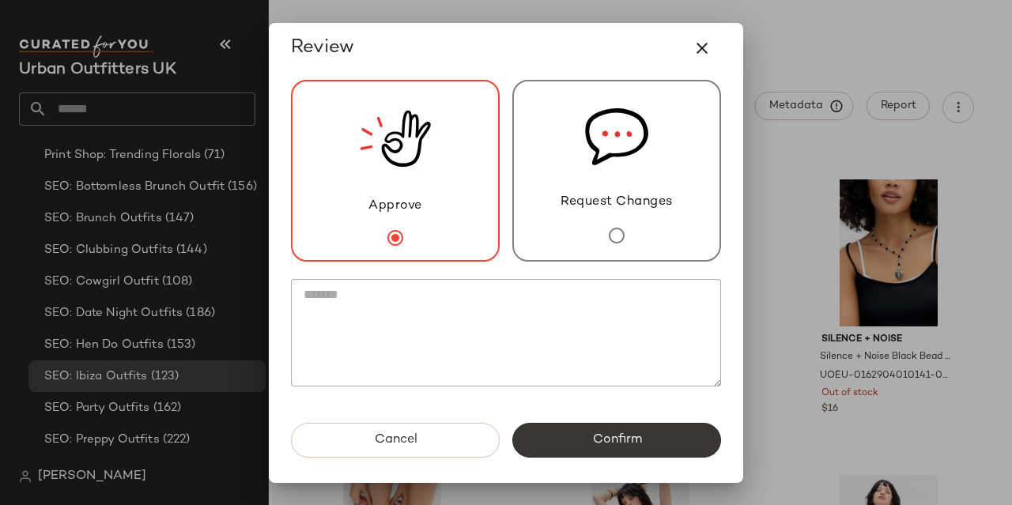
click at [556, 438] on button "Confirm" at bounding box center [616, 440] width 209 height 35
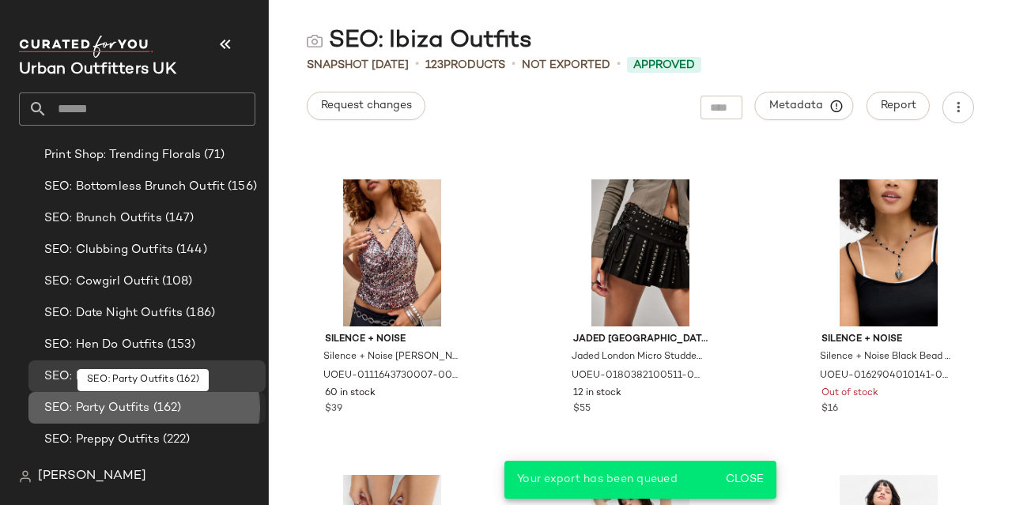
click at [198, 413] on div "SEO: Party Outfits (162)" at bounding box center [150, 408] width 220 height 18
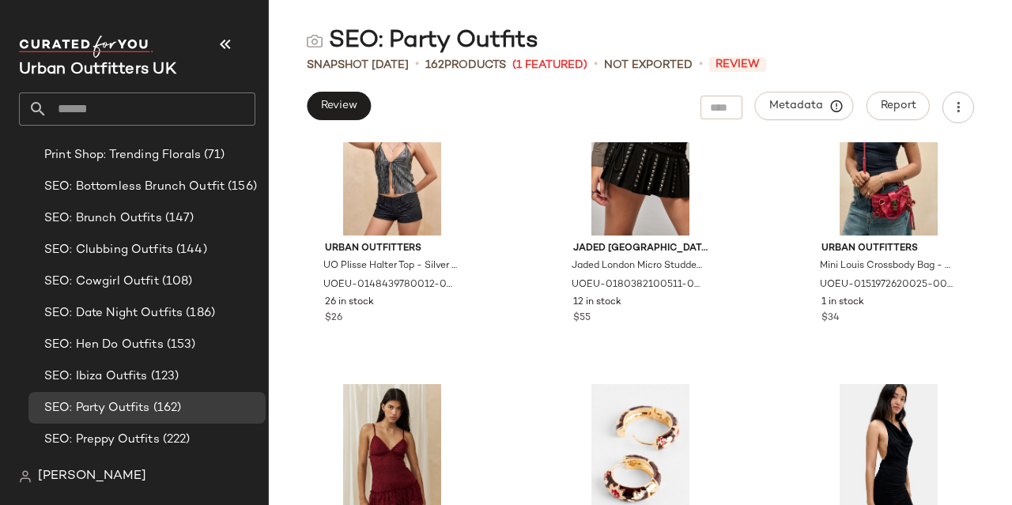
scroll to position [678, 0]
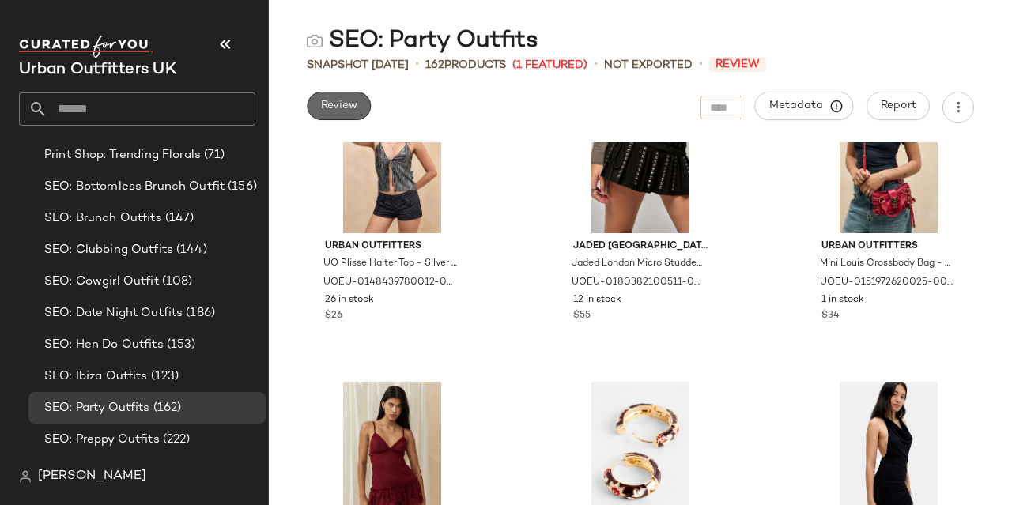
click at [342, 96] on button "Review" at bounding box center [339, 106] width 64 height 28
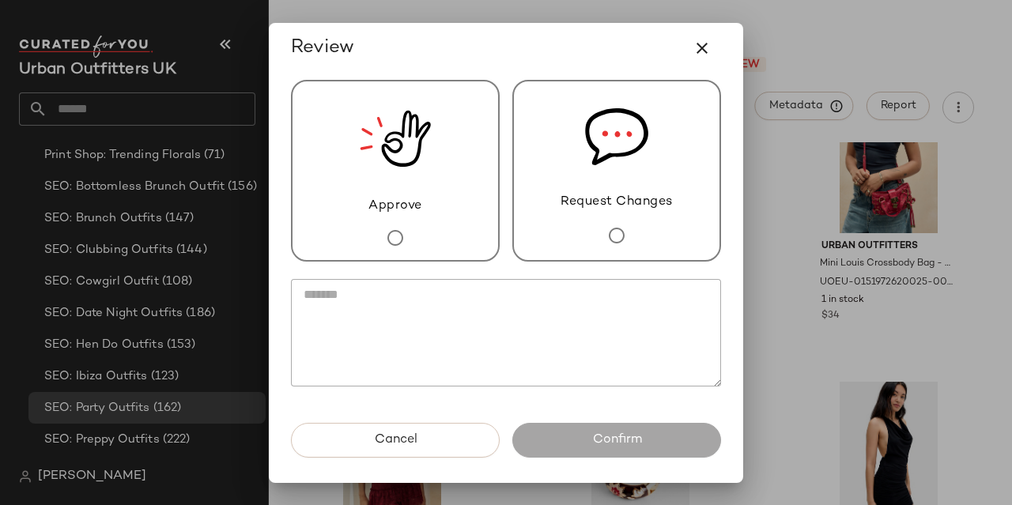
click at [451, 247] on div "Approve" at bounding box center [395, 171] width 209 height 182
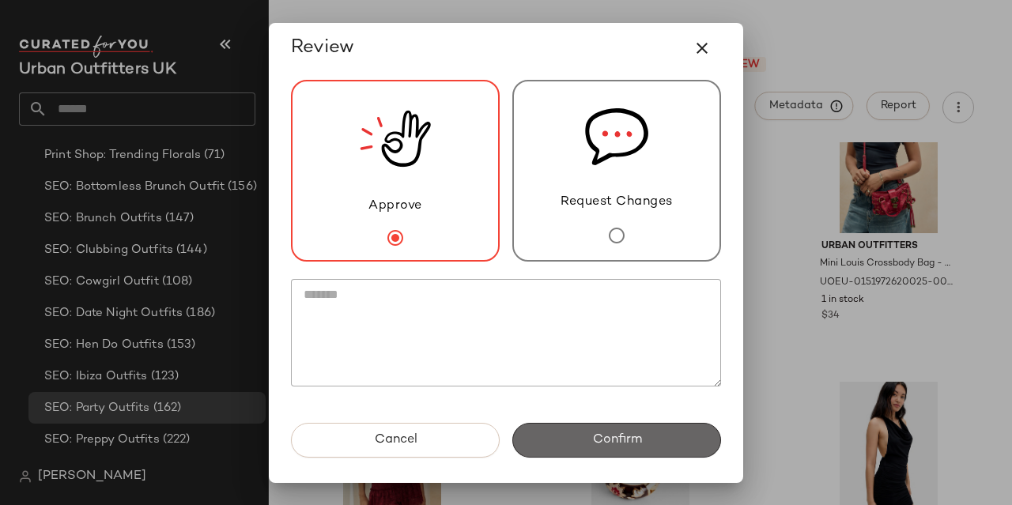
click at [585, 440] on button "Confirm" at bounding box center [616, 440] width 209 height 35
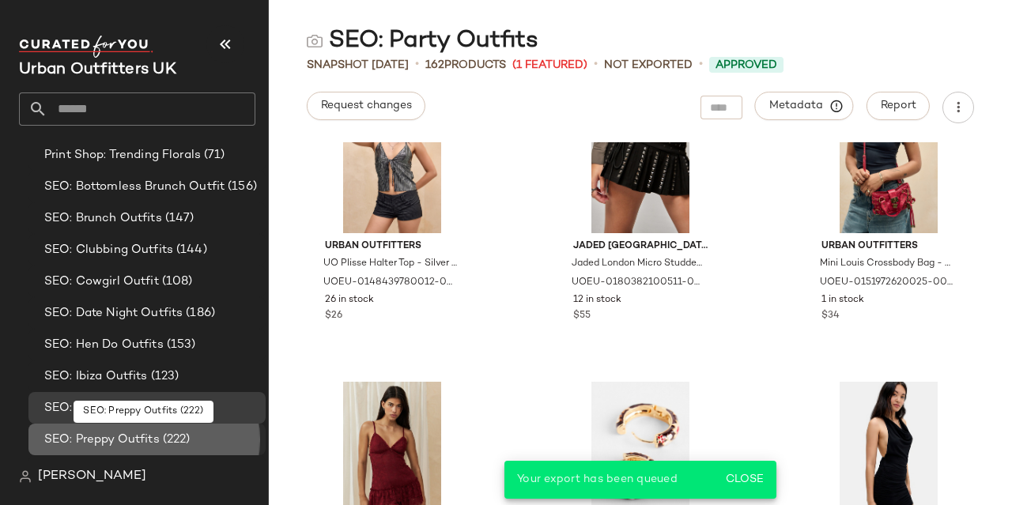
click at [199, 434] on div "SEO: Preppy Outfits (222)" at bounding box center [150, 440] width 220 height 18
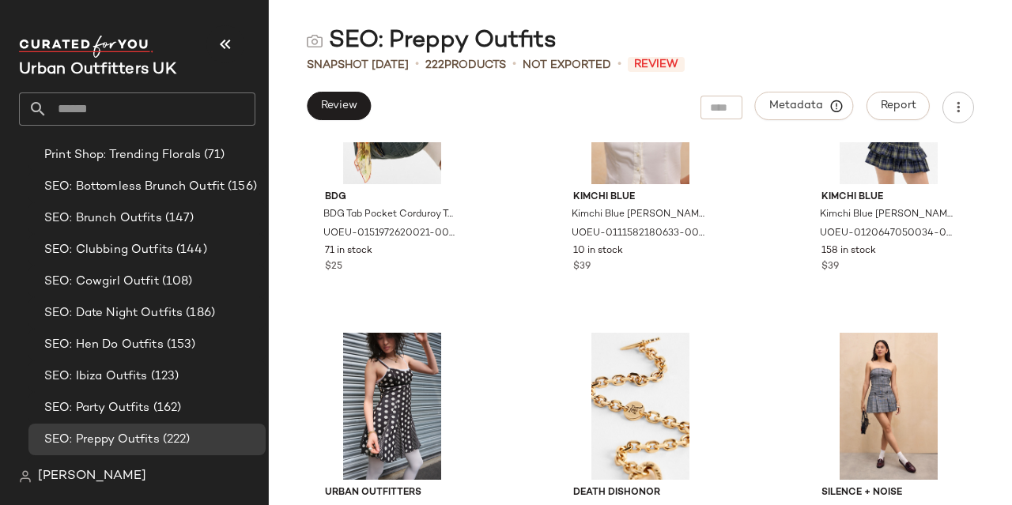
scroll to position [729, 0]
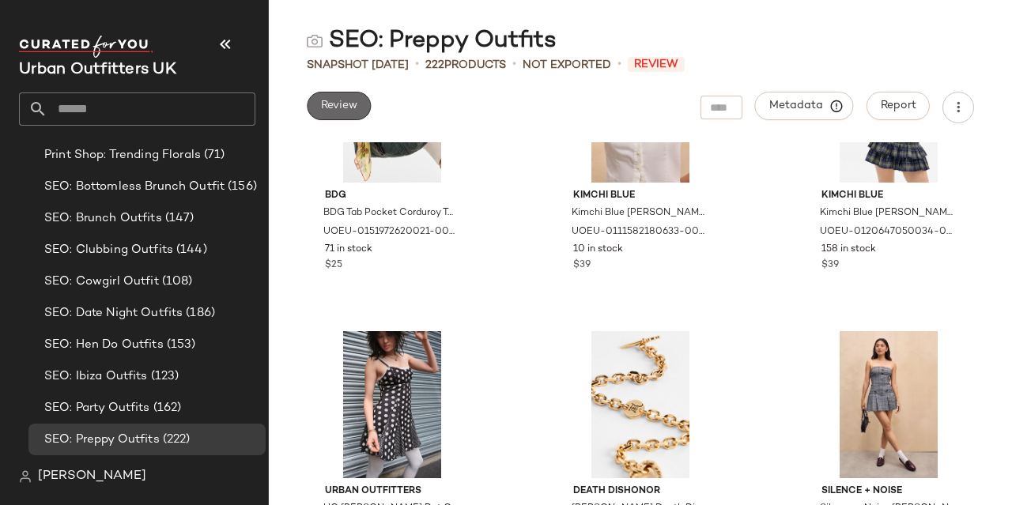
click at [330, 109] on span "Review" at bounding box center [338, 106] width 37 height 13
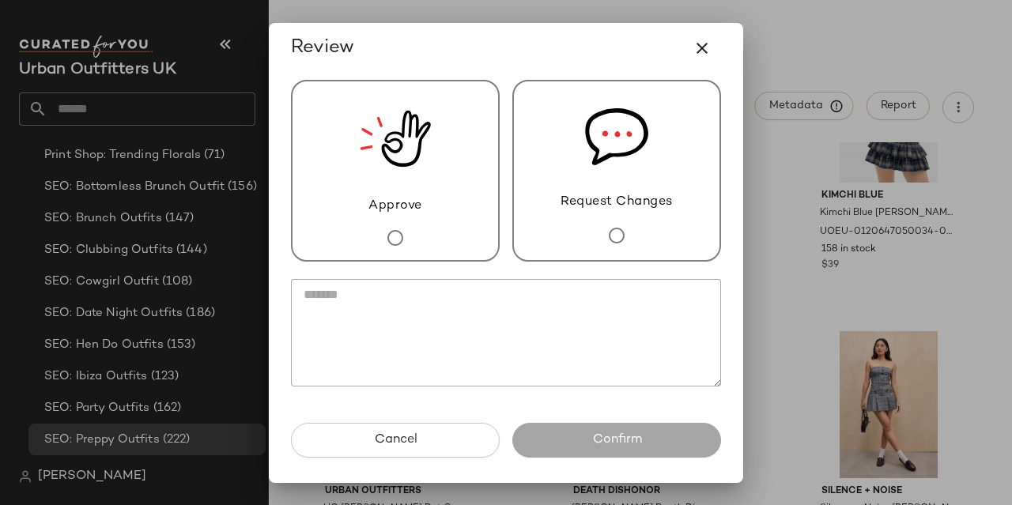
click at [459, 200] on div "Approve" at bounding box center [395, 171] width 209 height 182
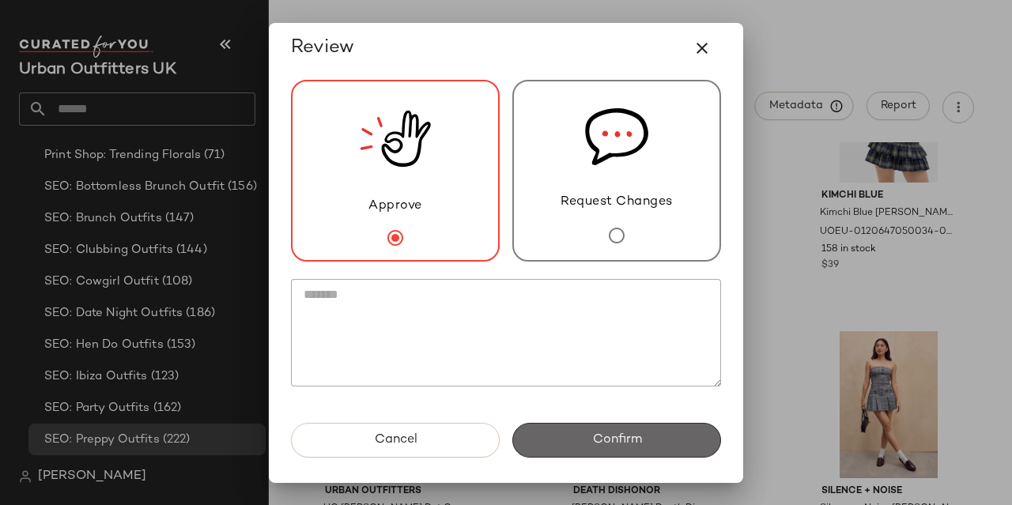
click at [574, 448] on button "Confirm" at bounding box center [616, 440] width 209 height 35
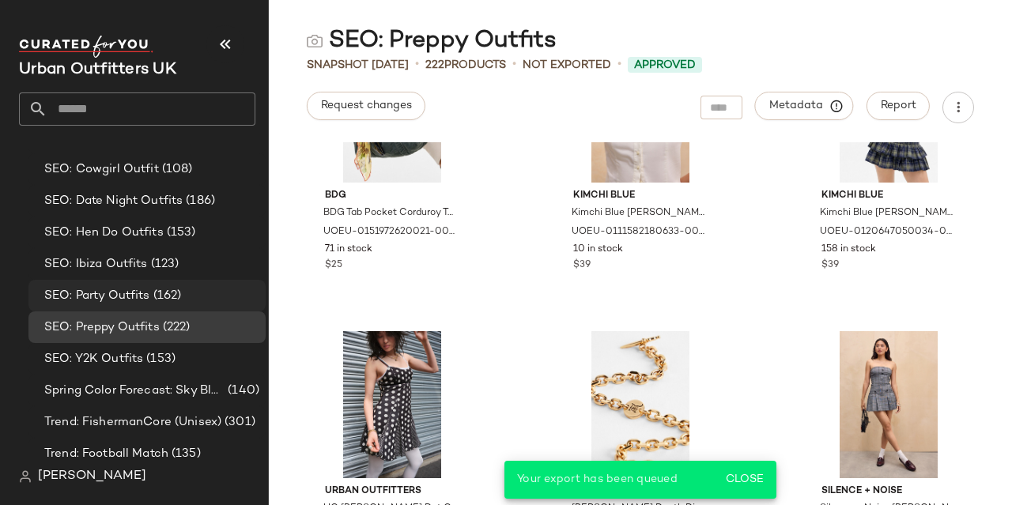
scroll to position [1579, 0]
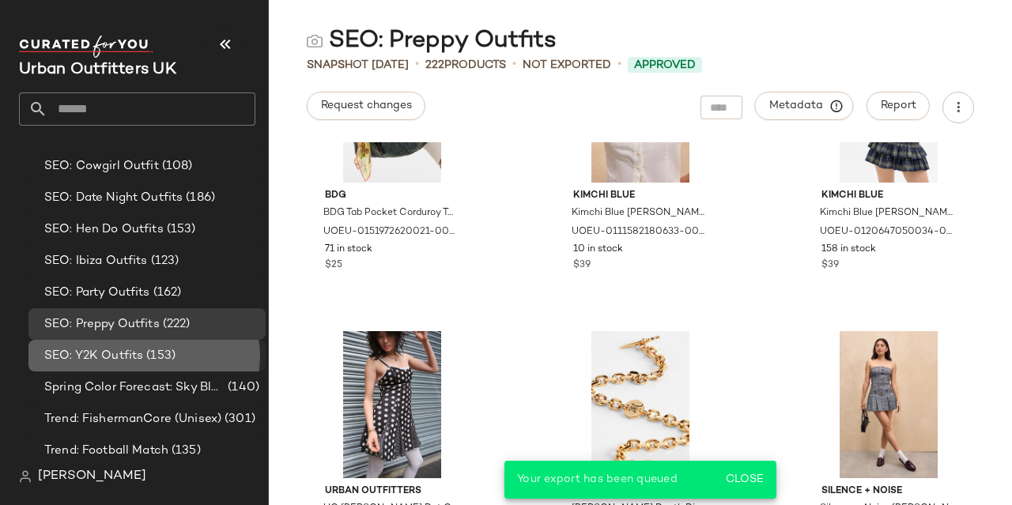
click at [160, 357] on span "(153)" at bounding box center [159, 356] width 32 height 18
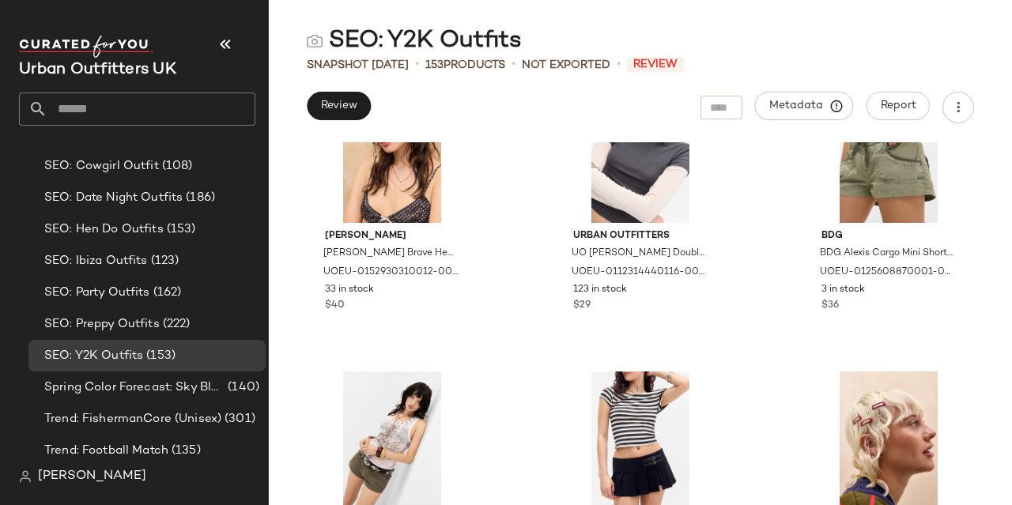
scroll to position [1820, 0]
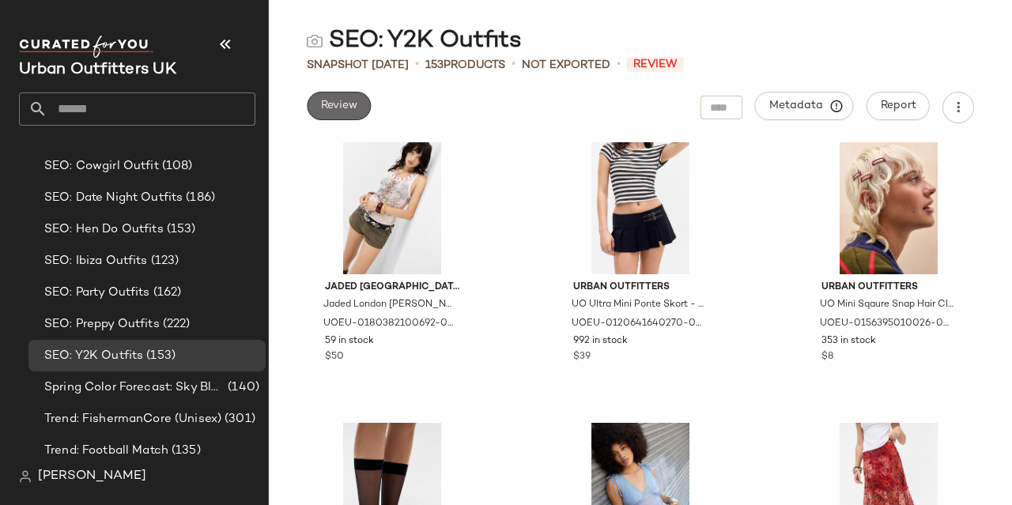
click at [344, 113] on button "Review" at bounding box center [339, 106] width 64 height 28
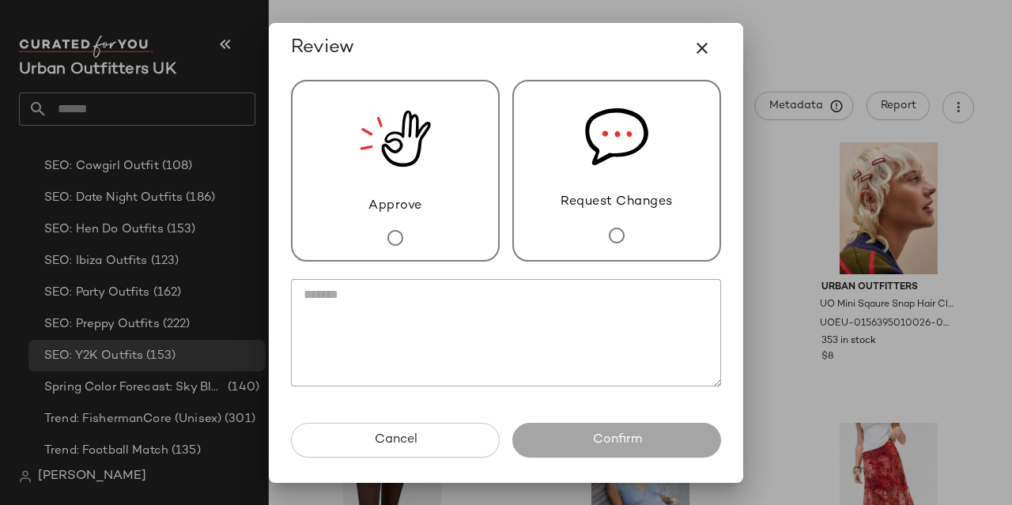
click at [408, 208] on span "Approve" at bounding box center [395, 206] width 54 height 19
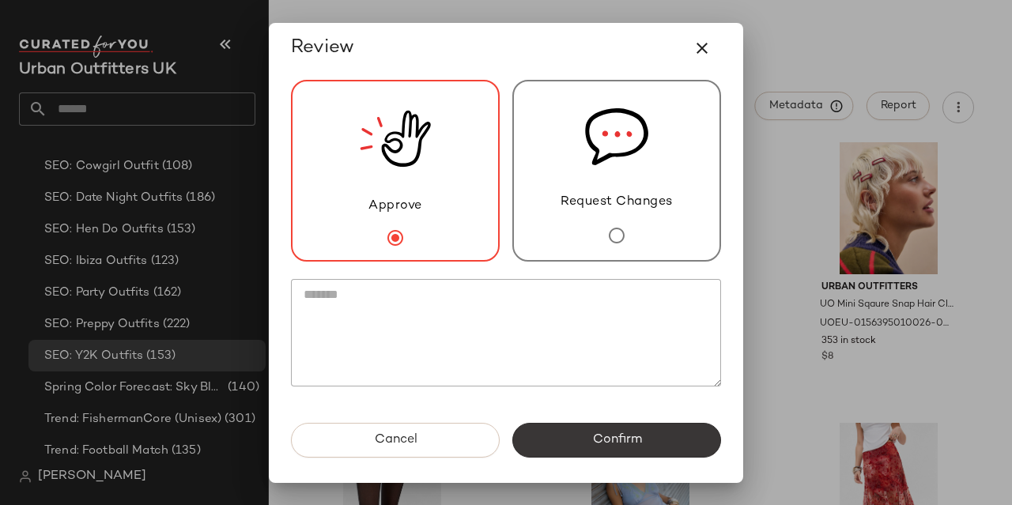
click at [579, 436] on button "Confirm" at bounding box center [616, 440] width 209 height 35
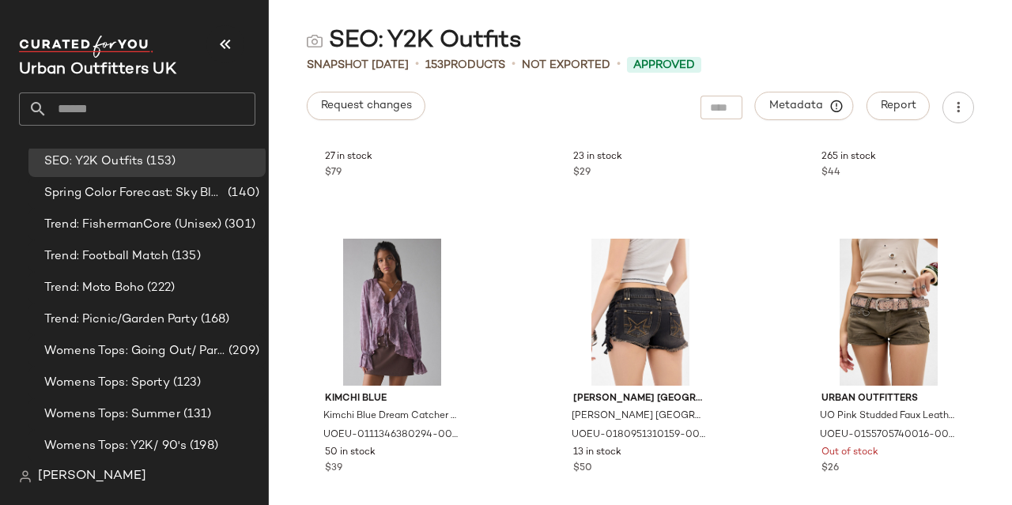
scroll to position [940, 0]
